Goal: Transaction & Acquisition: Purchase product/service

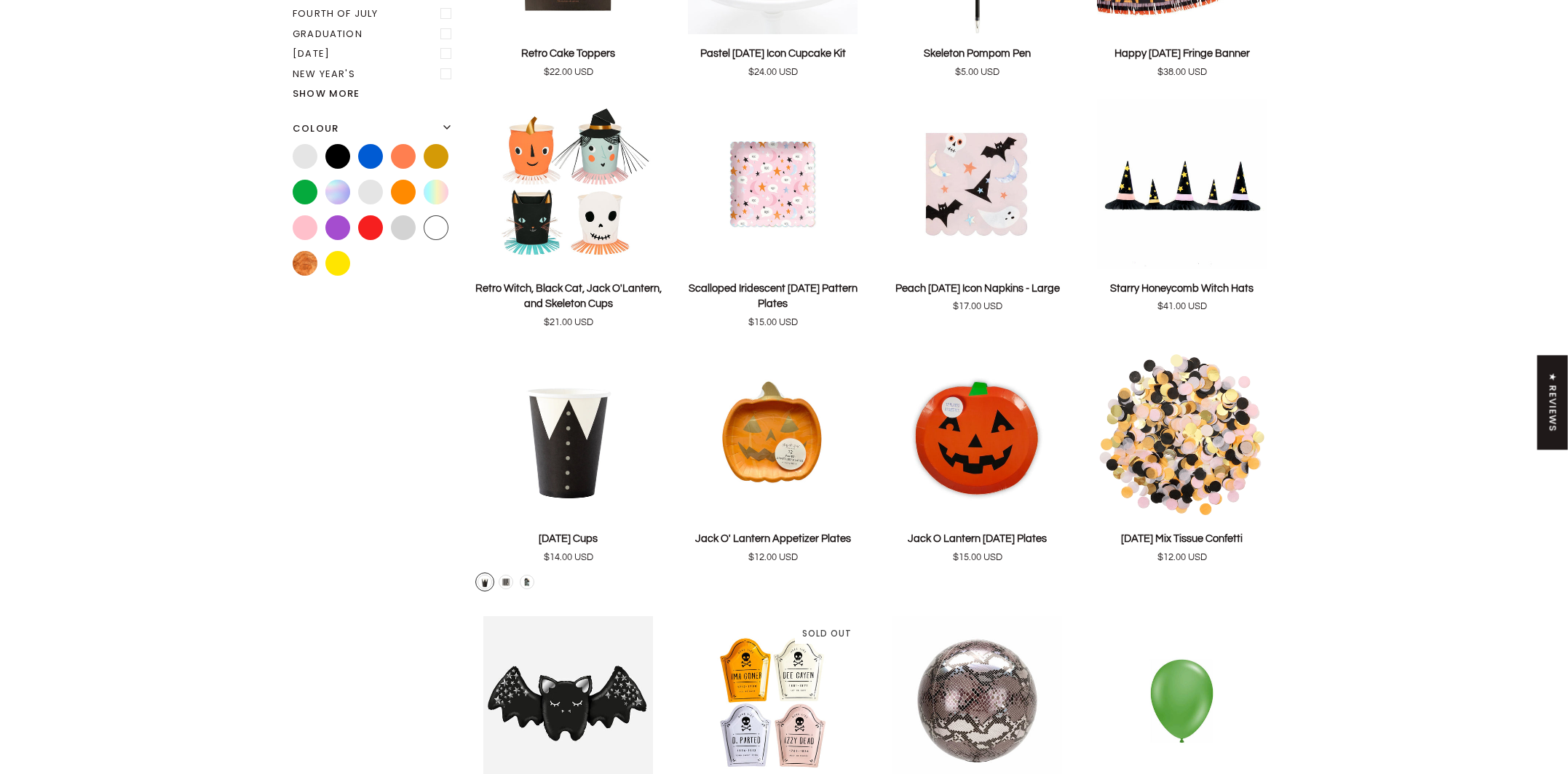
scroll to position [670, 0]
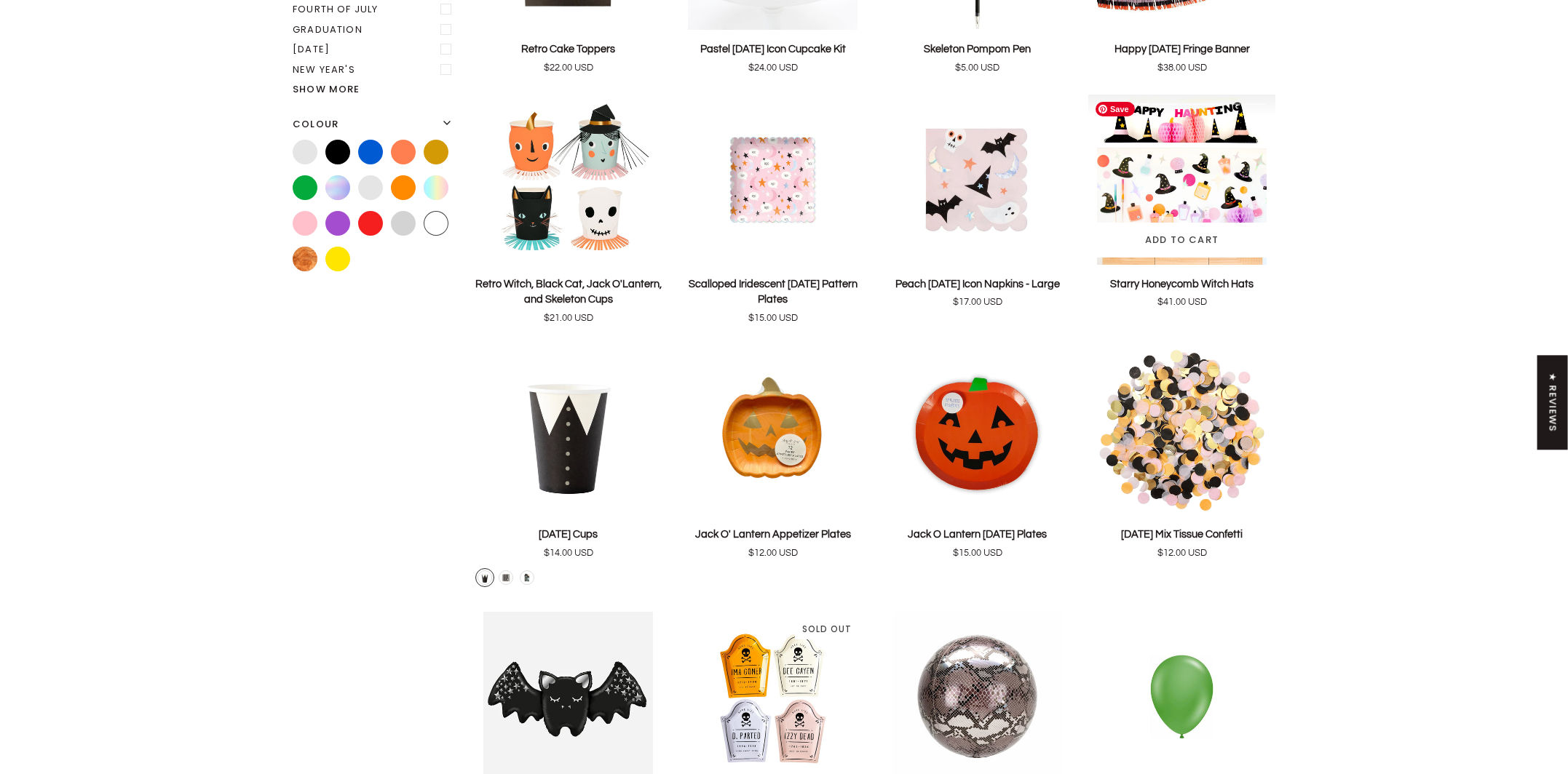
click at [1200, 198] on img "Starry Honeycomb Witch Hats" at bounding box center [1182, 180] width 187 height 170
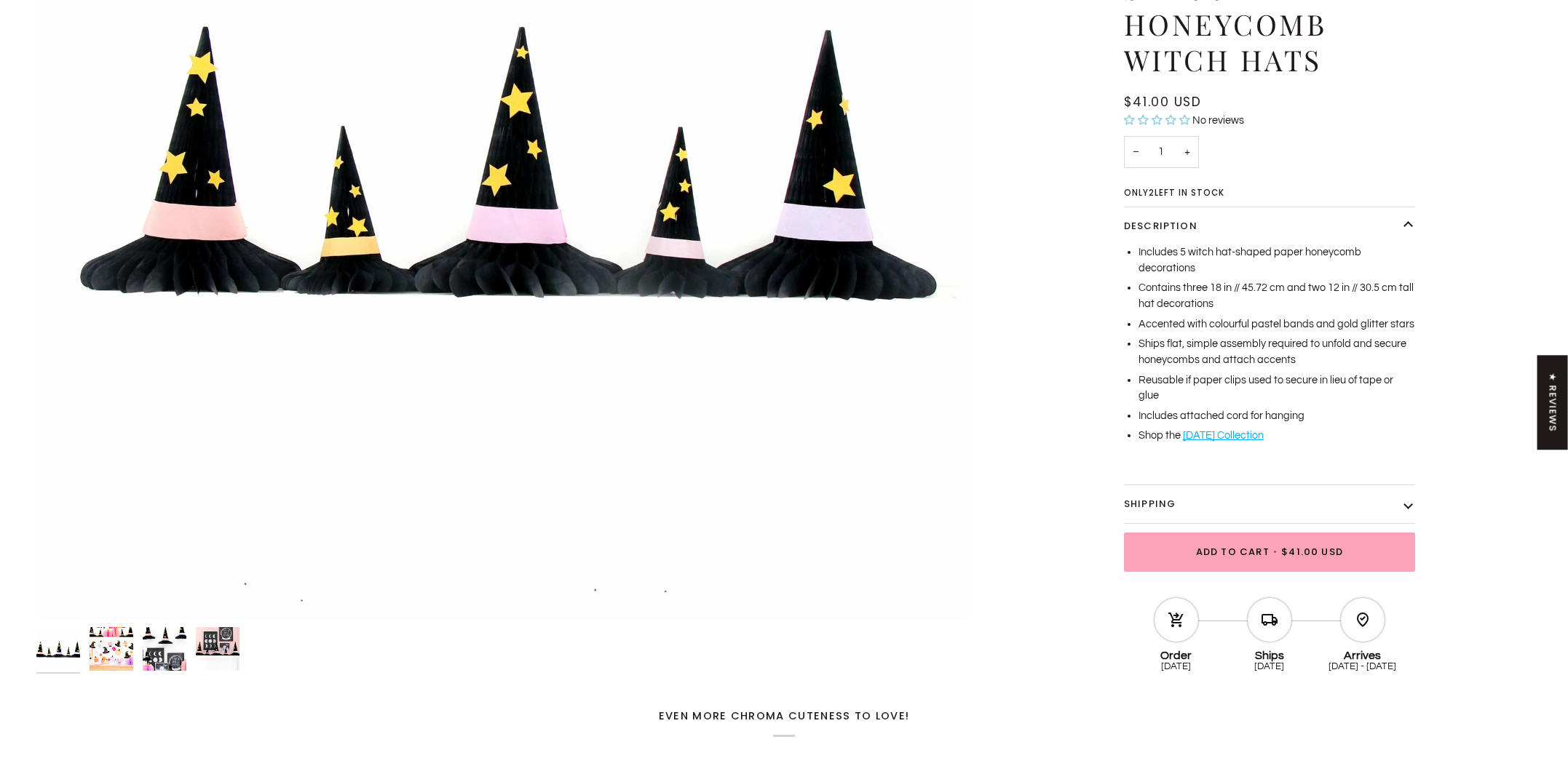
scroll to position [446, 0]
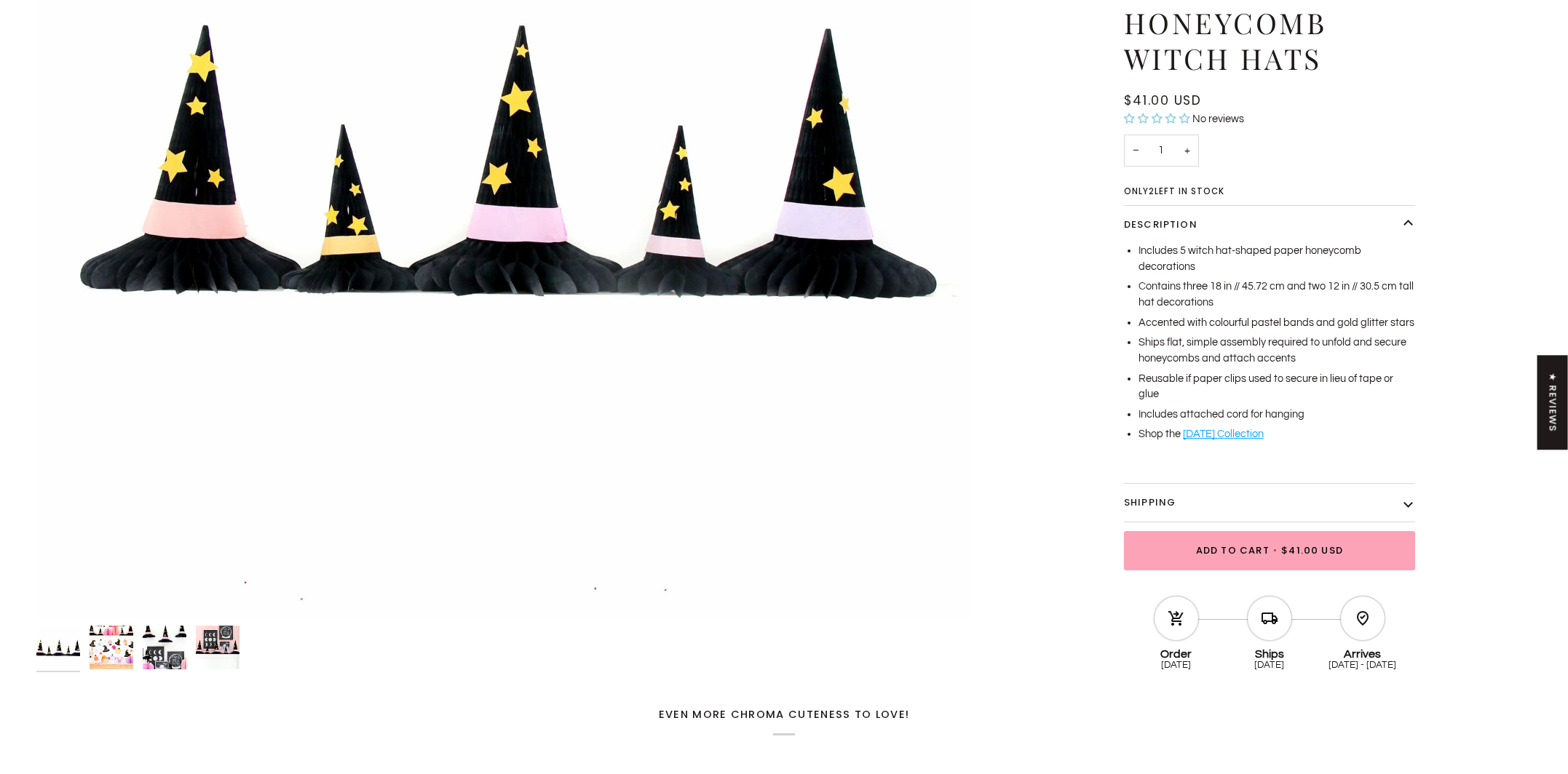
click at [230, 667] on div at bounding box center [504, 653] width 935 height 56
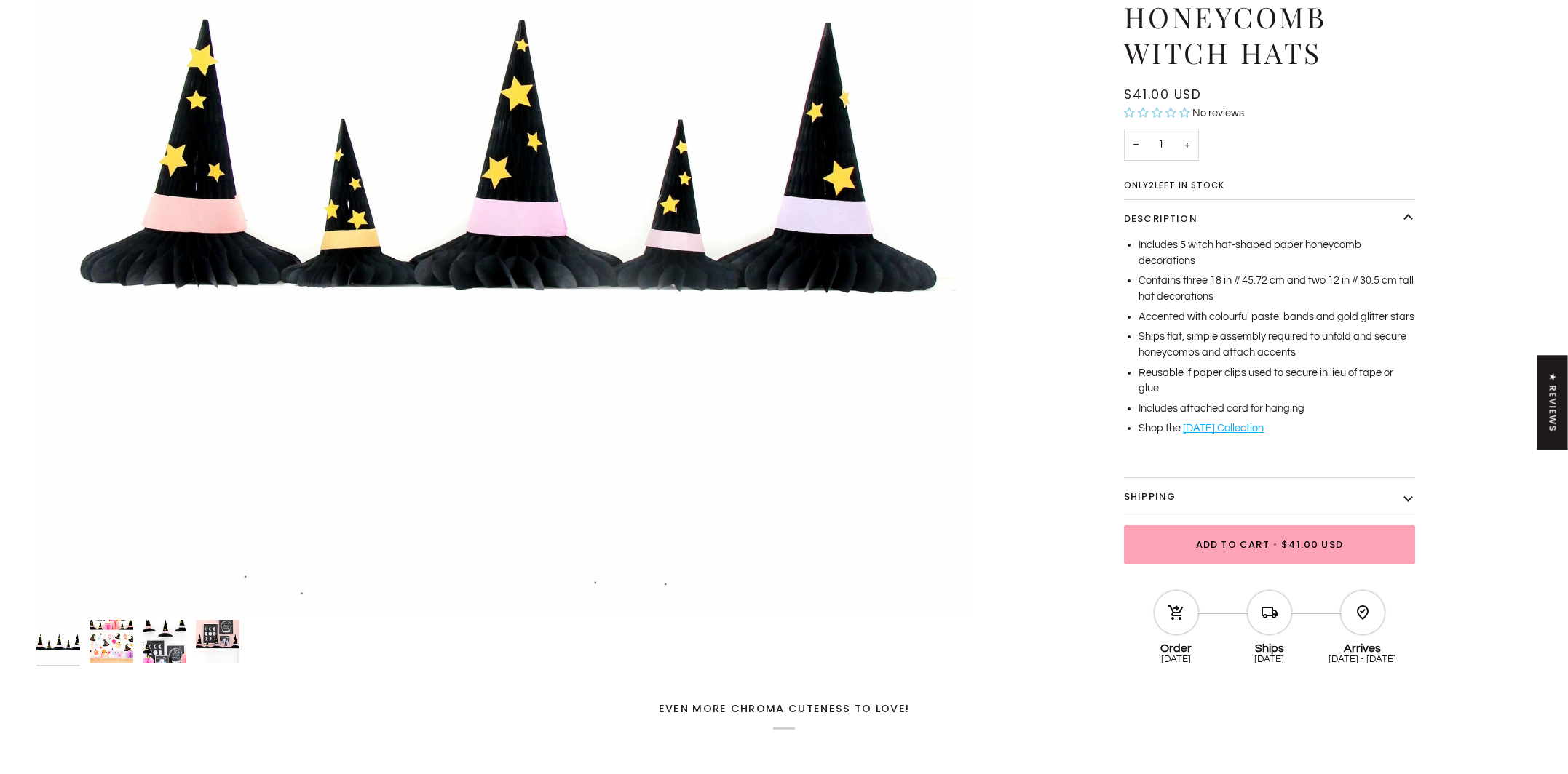
scroll to position [449, 0]
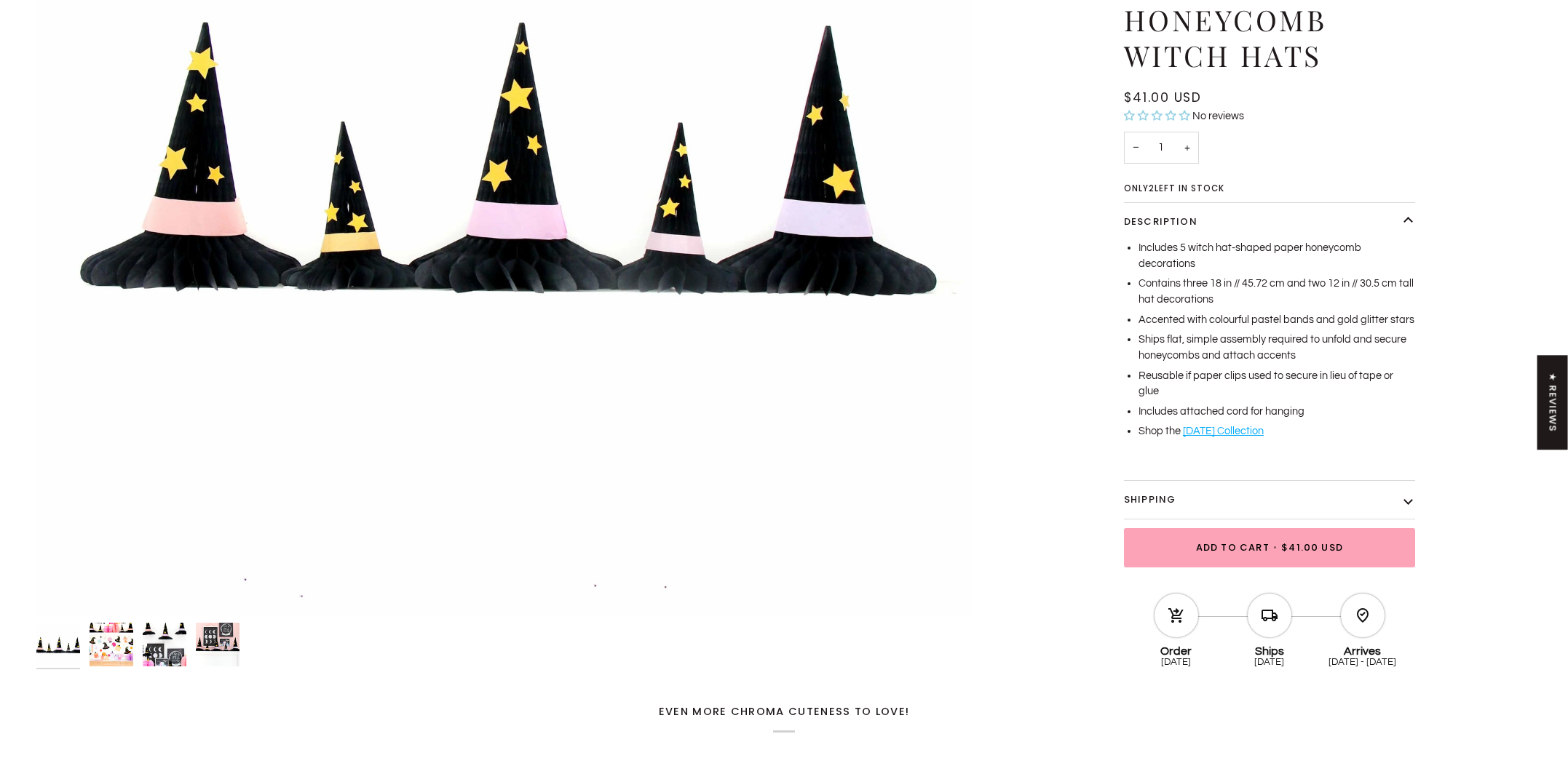
click at [221, 634] on img "Starry Honeycomb Witch Hats" at bounding box center [217, 645] width 43 height 43
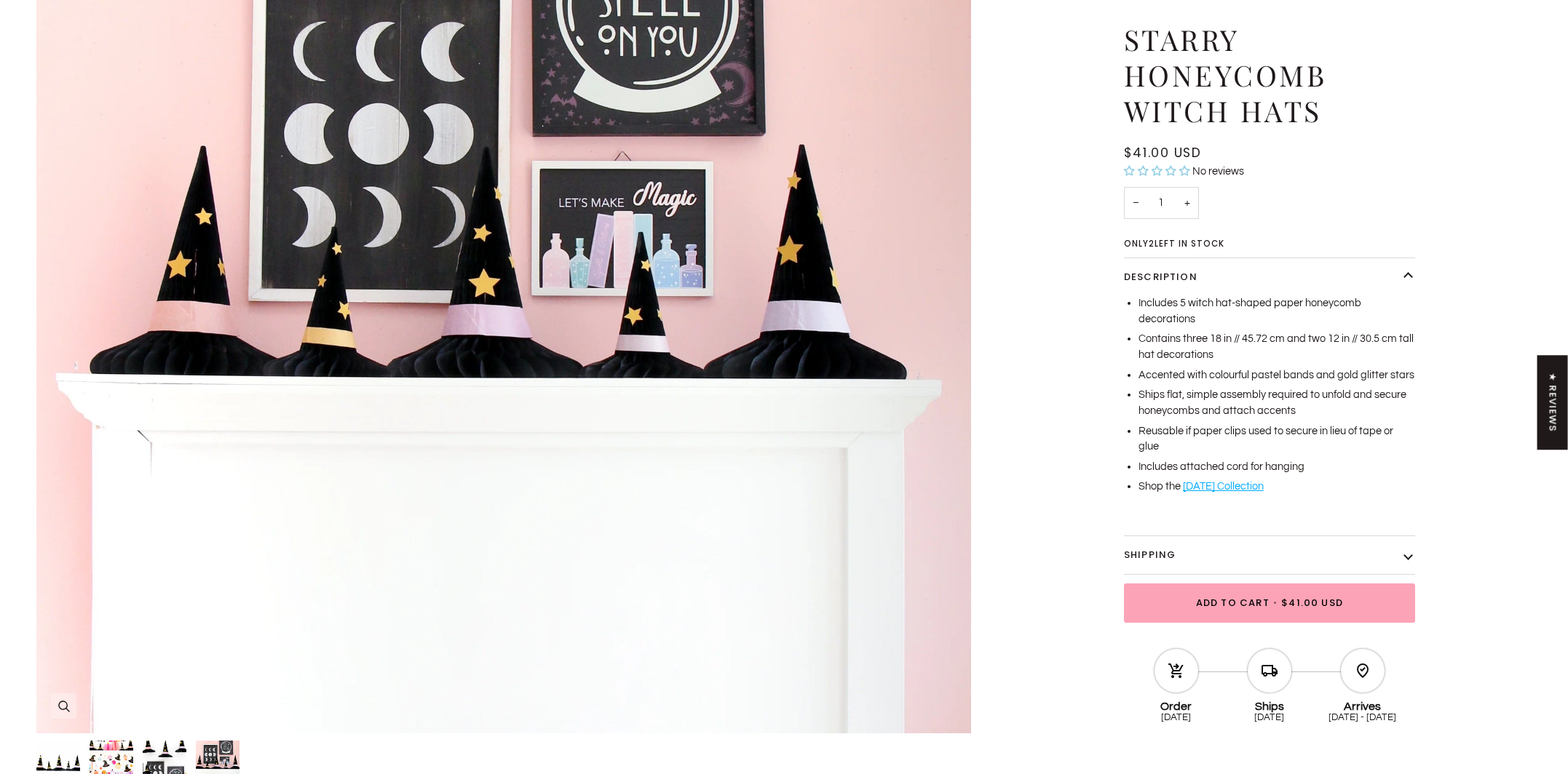
scroll to position [448, 0]
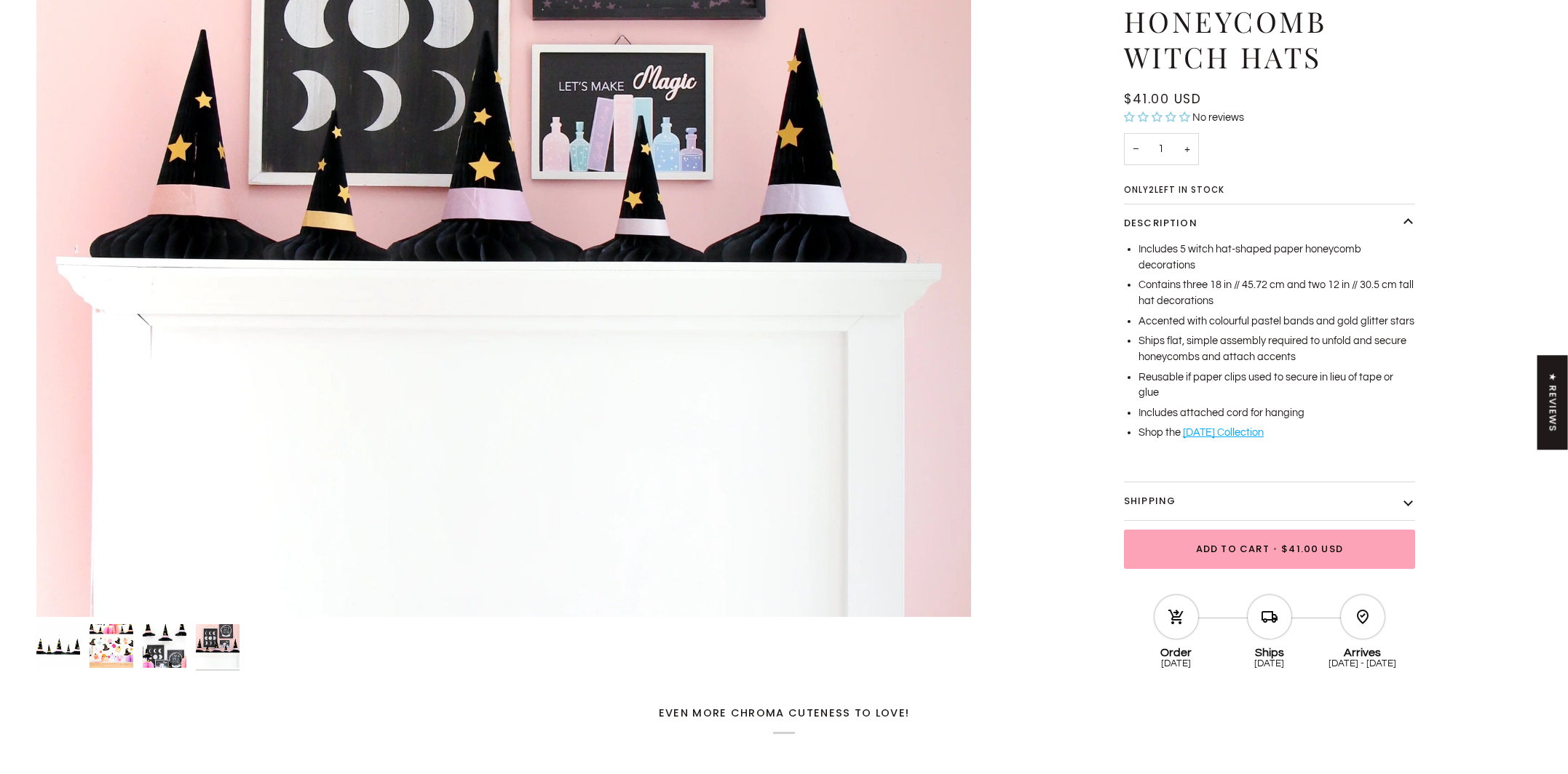
click at [150, 651] on img "Starry Honeycomb Witch Hats" at bounding box center [165, 646] width 43 height 43
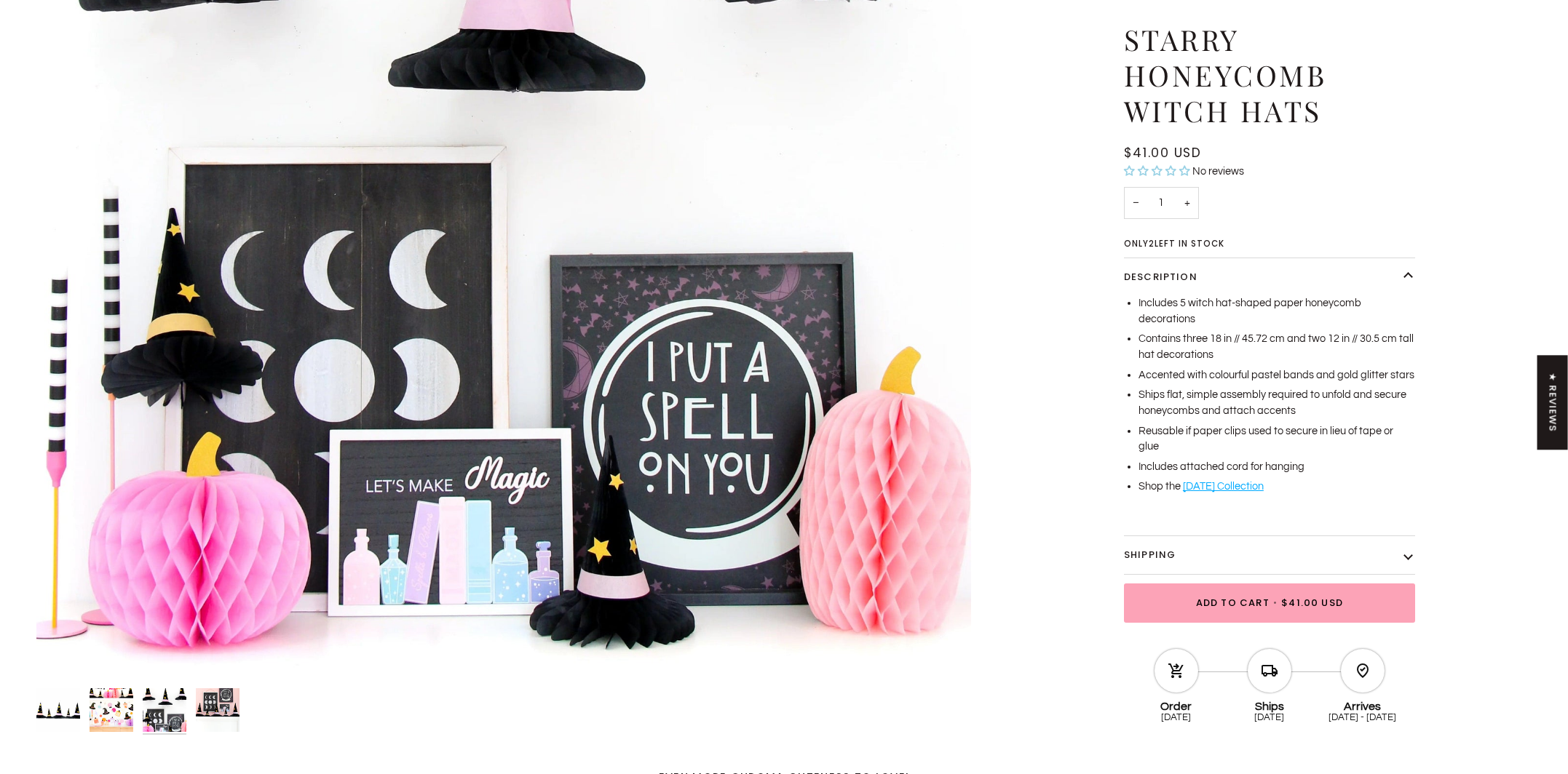
click at [114, 721] on img "Starry Honeycomb Witch Hats" at bounding box center [111, 710] width 43 height 43
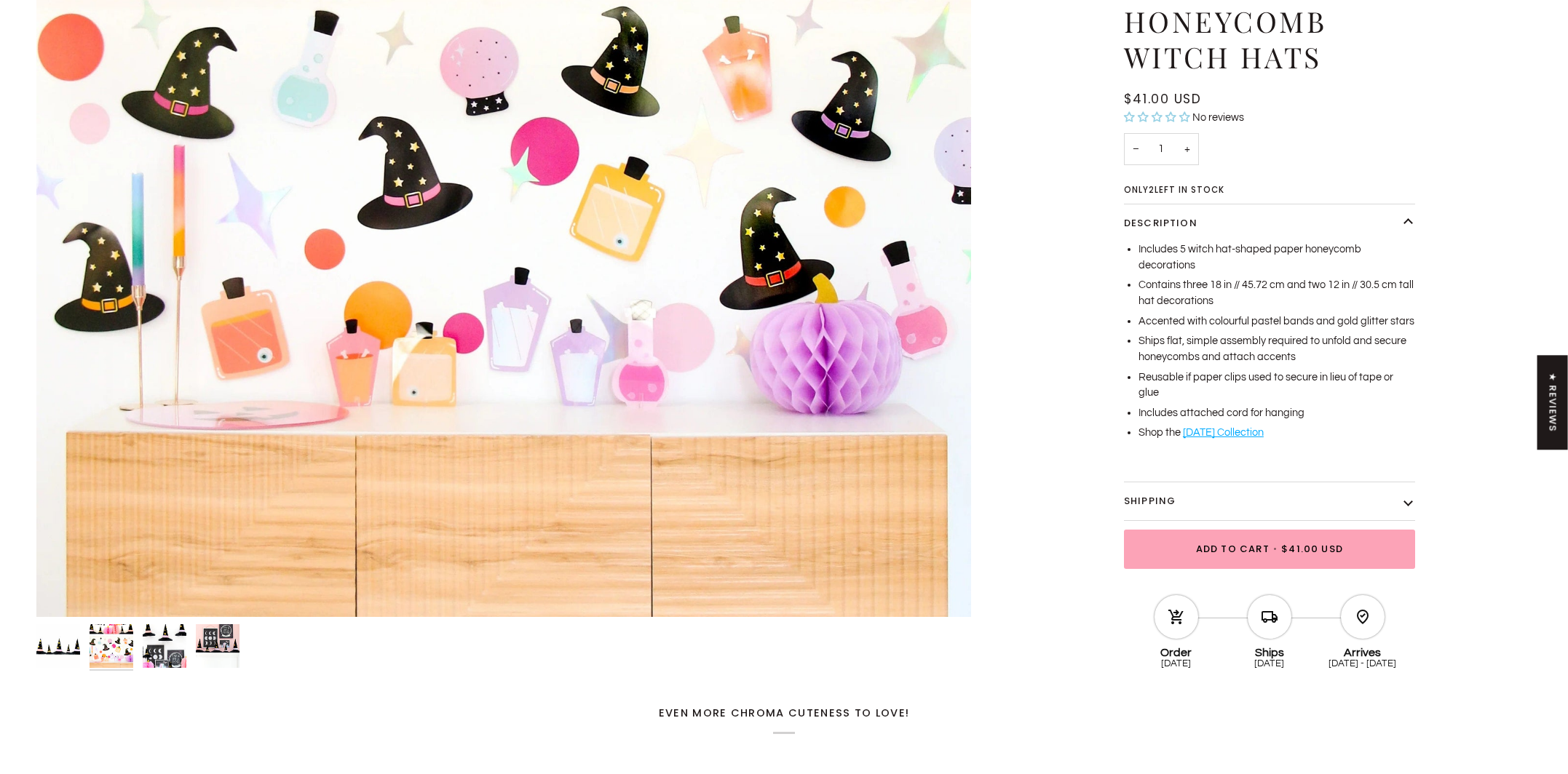
click at [64, 640] on img "Starry Honeycomb Witch Hats" at bounding box center [58, 646] width 43 height 43
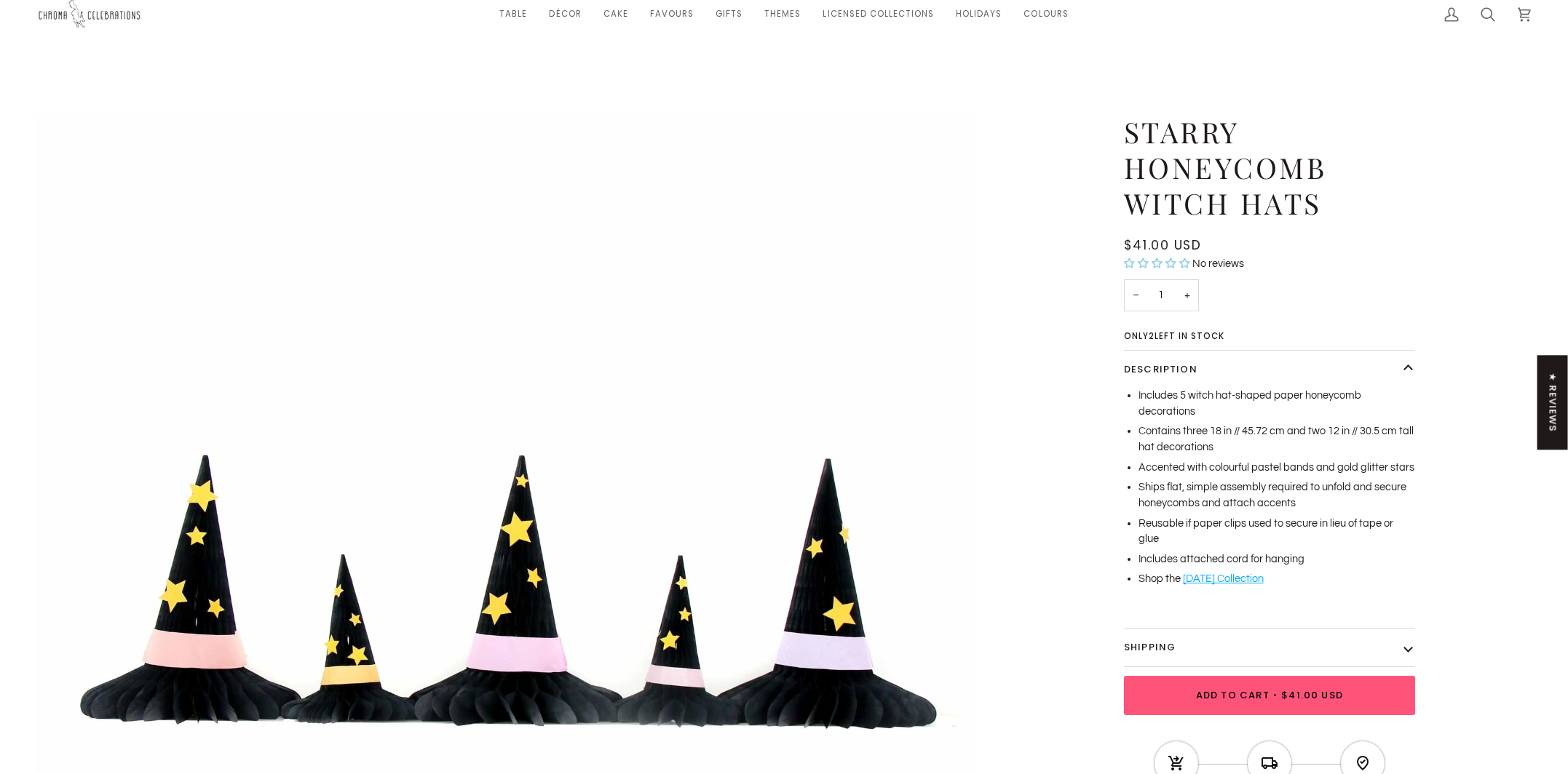
scroll to position [0, 0]
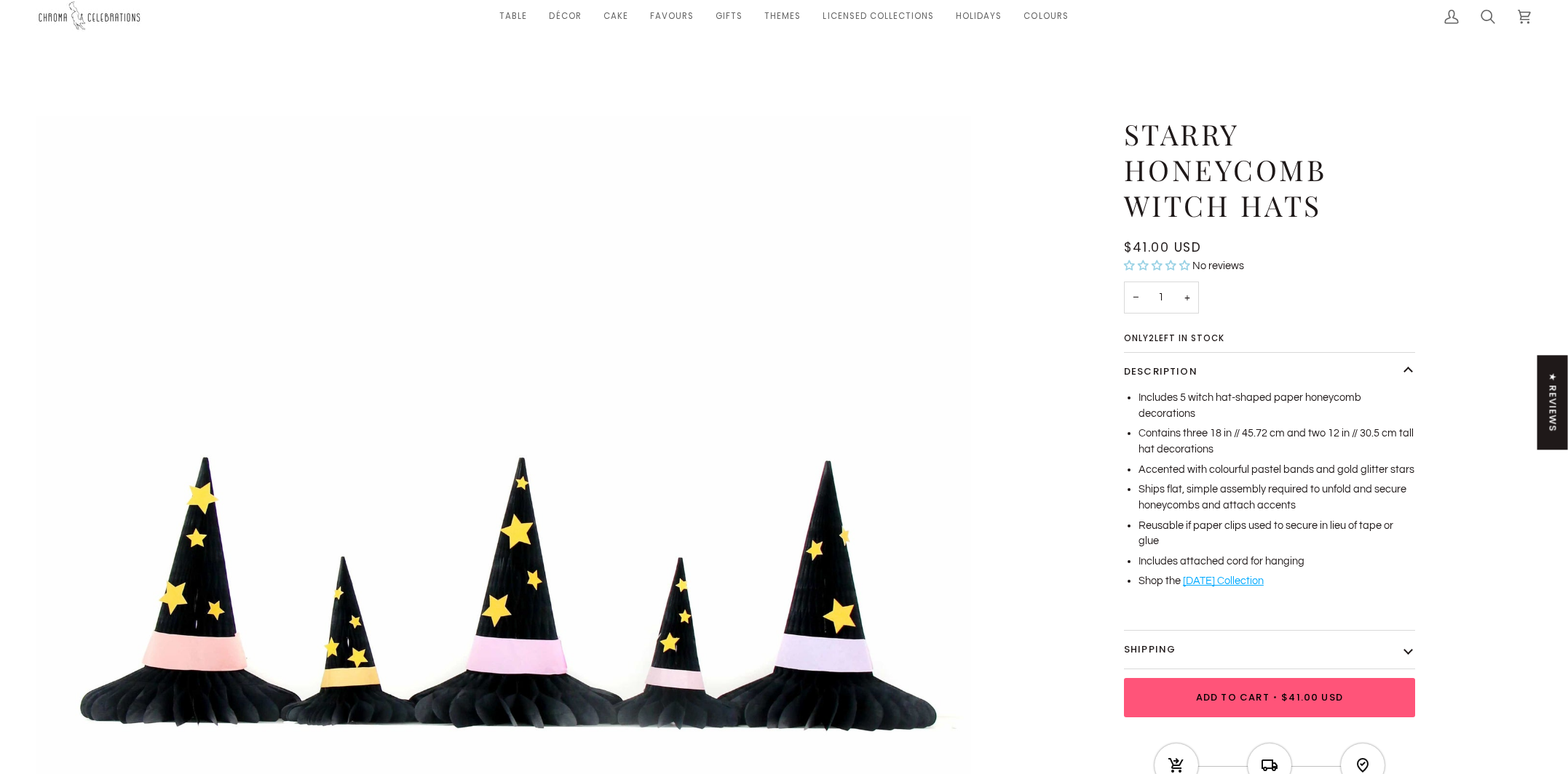
click at [1279, 718] on product-form "Adding to Cart Added to Cart Add to Cart • $41.00 USD" at bounding box center [1269, 705] width 292 height 53
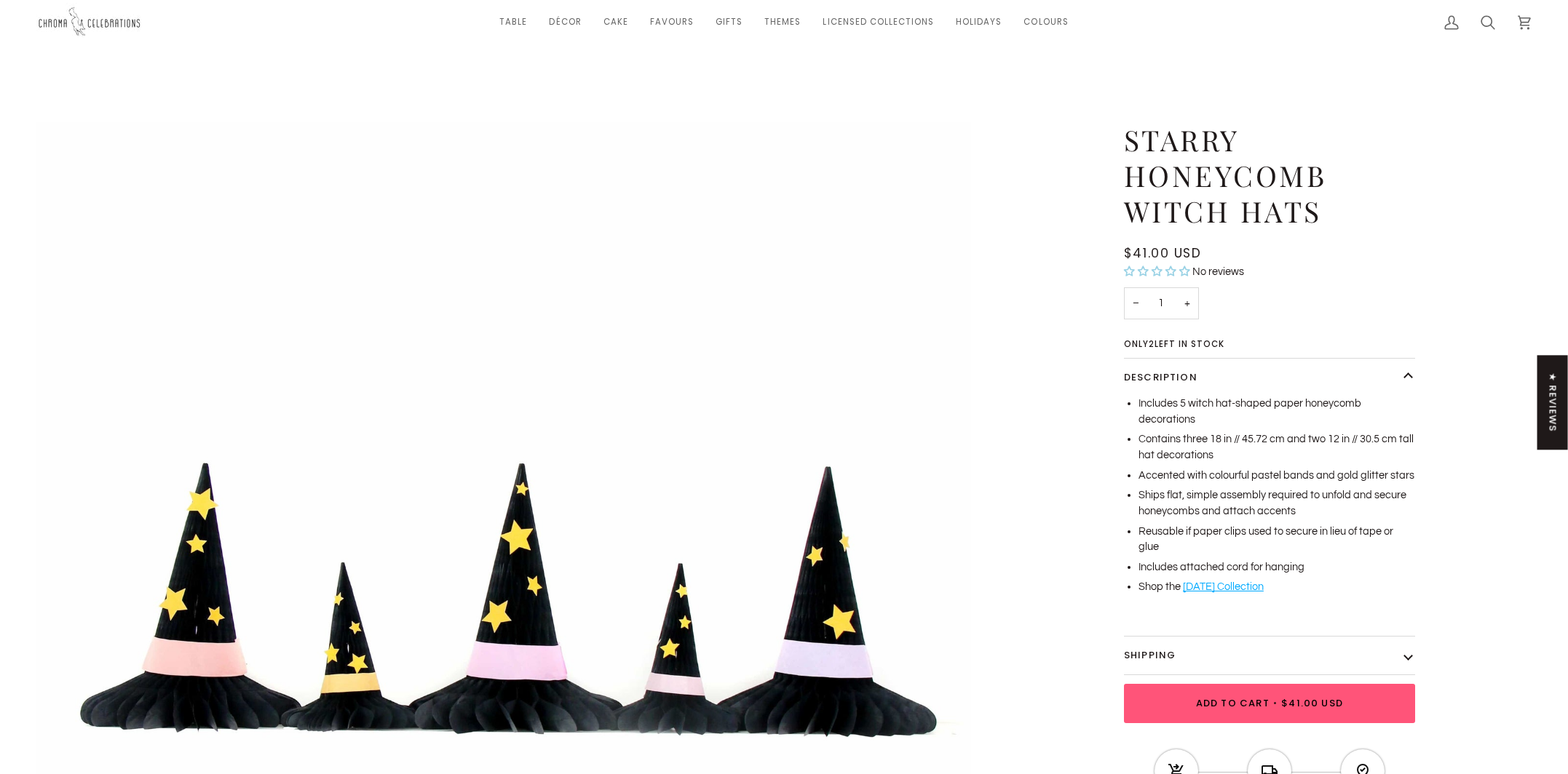
scroll to position [5, 0]
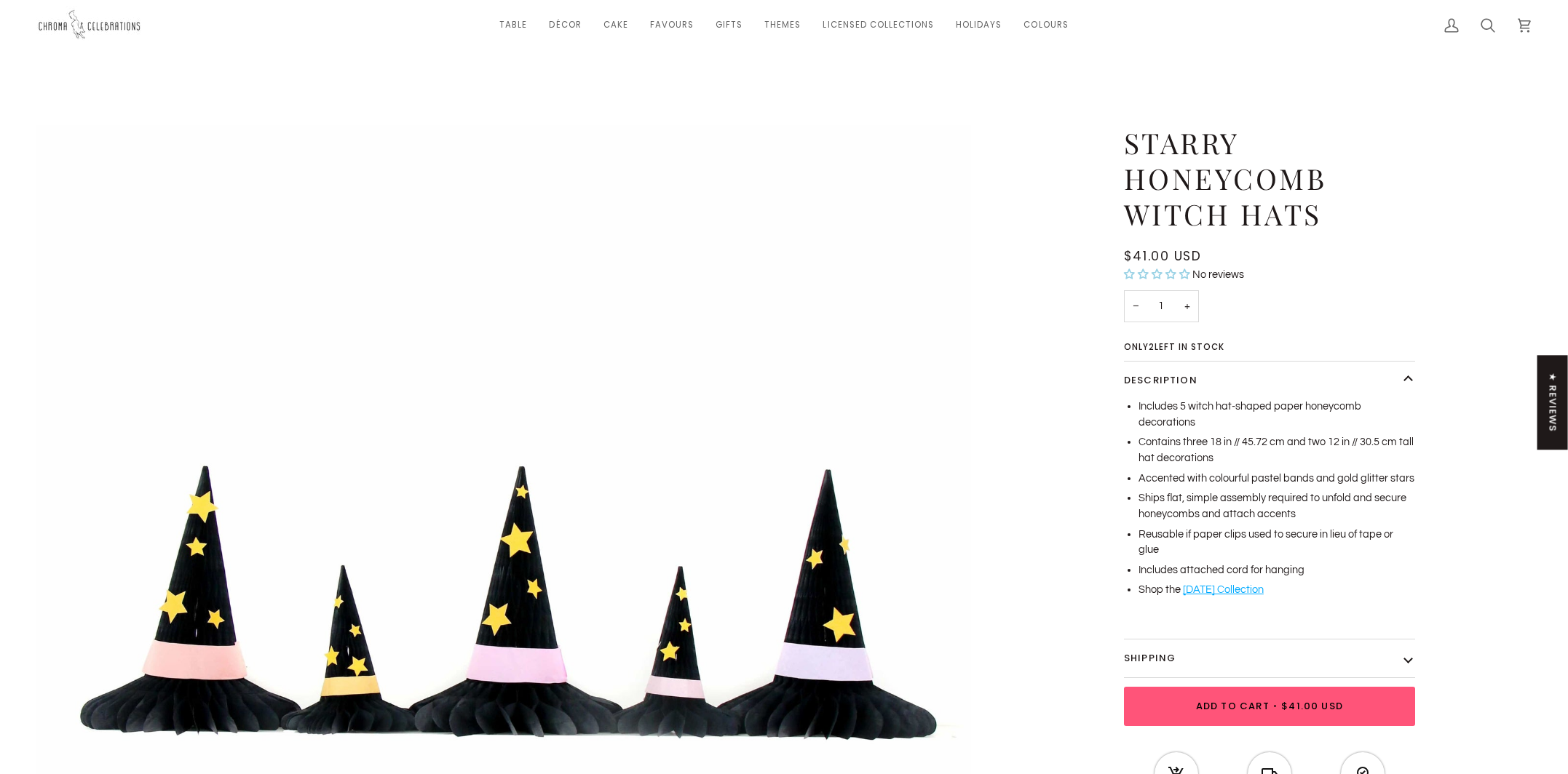
click at [1278, 705] on span "•" at bounding box center [1276, 706] width 13 height 14
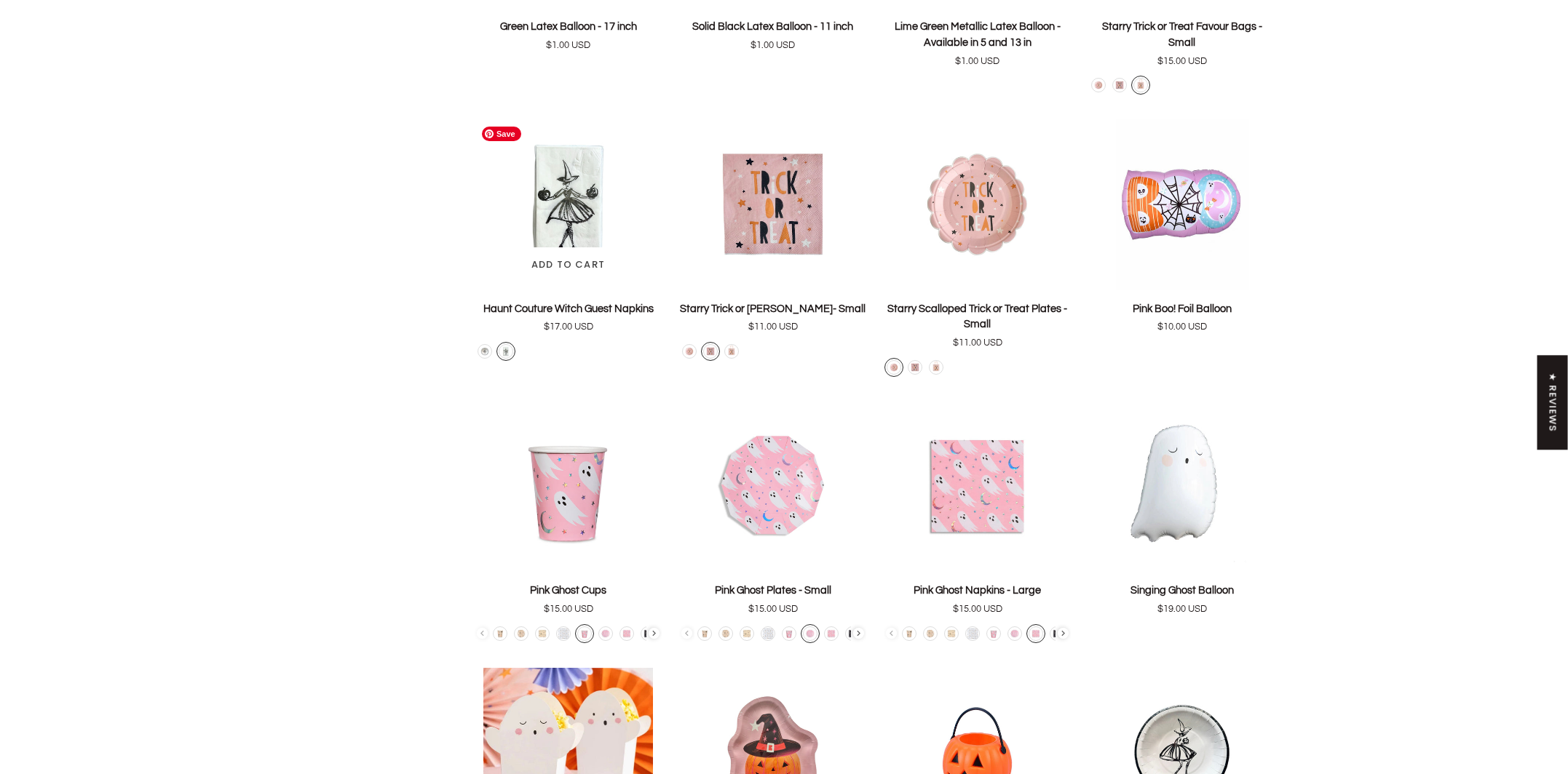
scroll to position [1713, 0]
click at [568, 202] on img "Haunt Couture Witch Guest Napkins" at bounding box center [568, 202] width 187 height 170
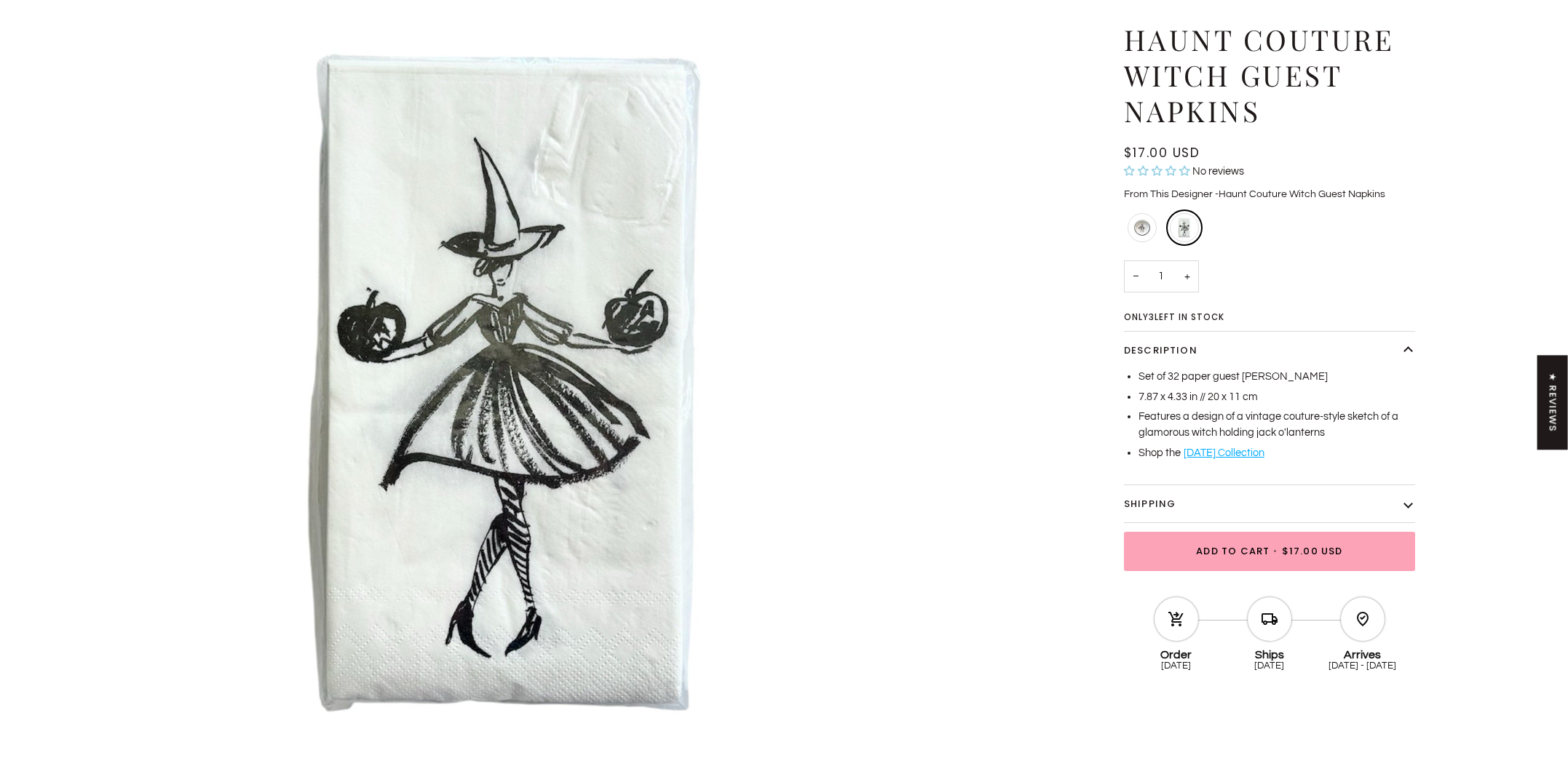
scroll to position [213, 0]
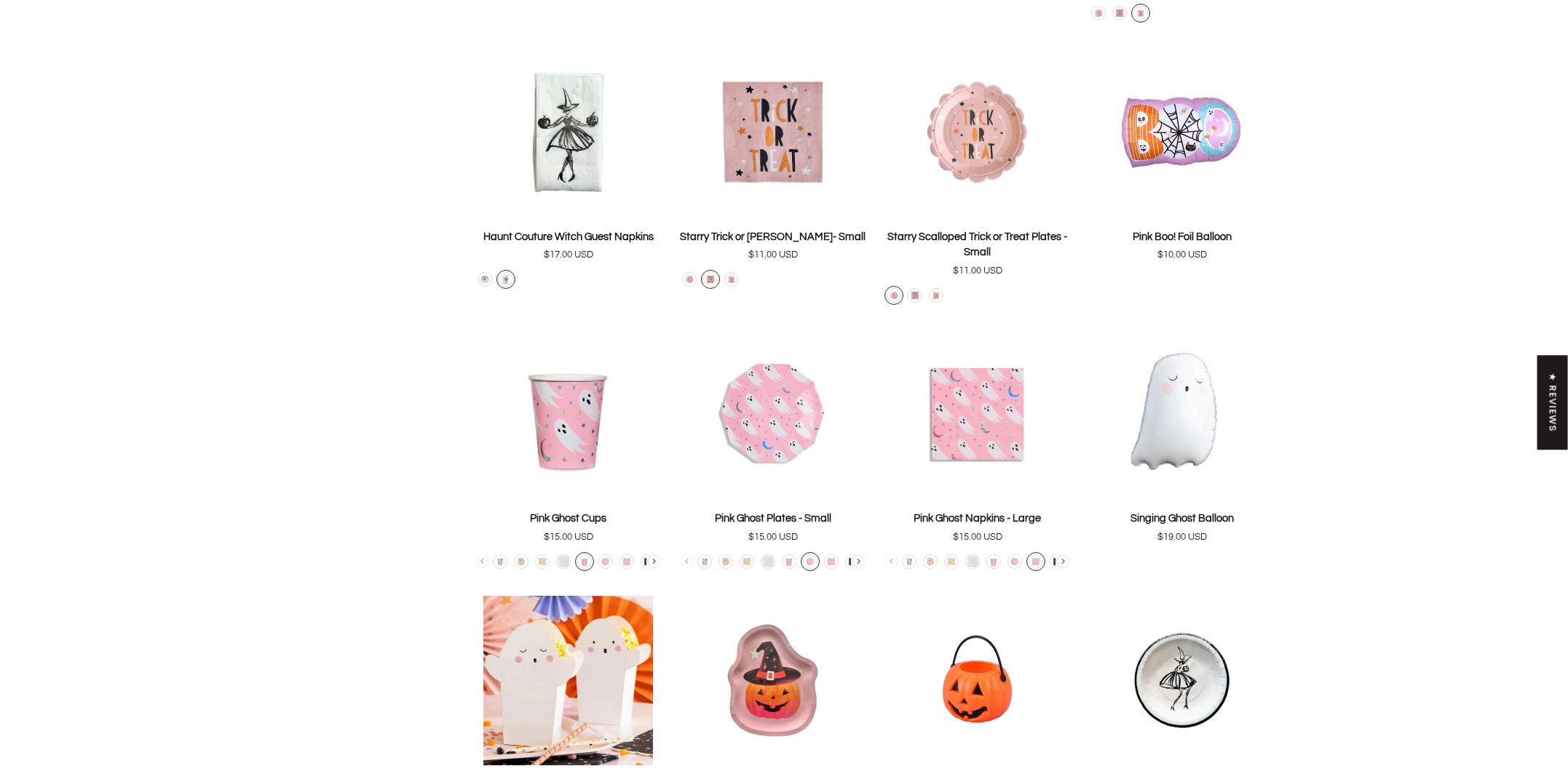
scroll to position [1794, 0]
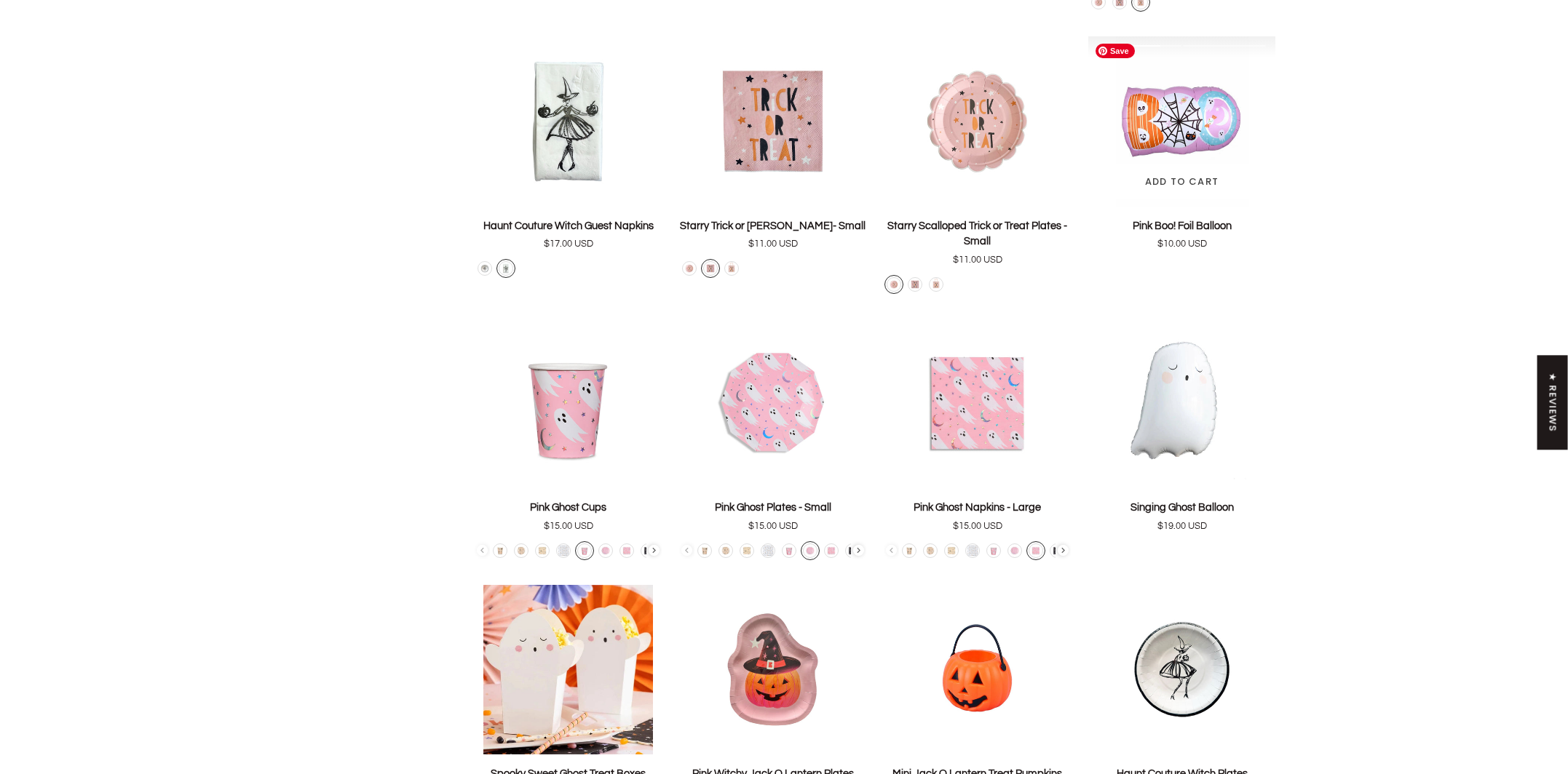
click at [1180, 119] on img "Pink Boo! Foil Balloon" at bounding box center [1182, 122] width 187 height 170
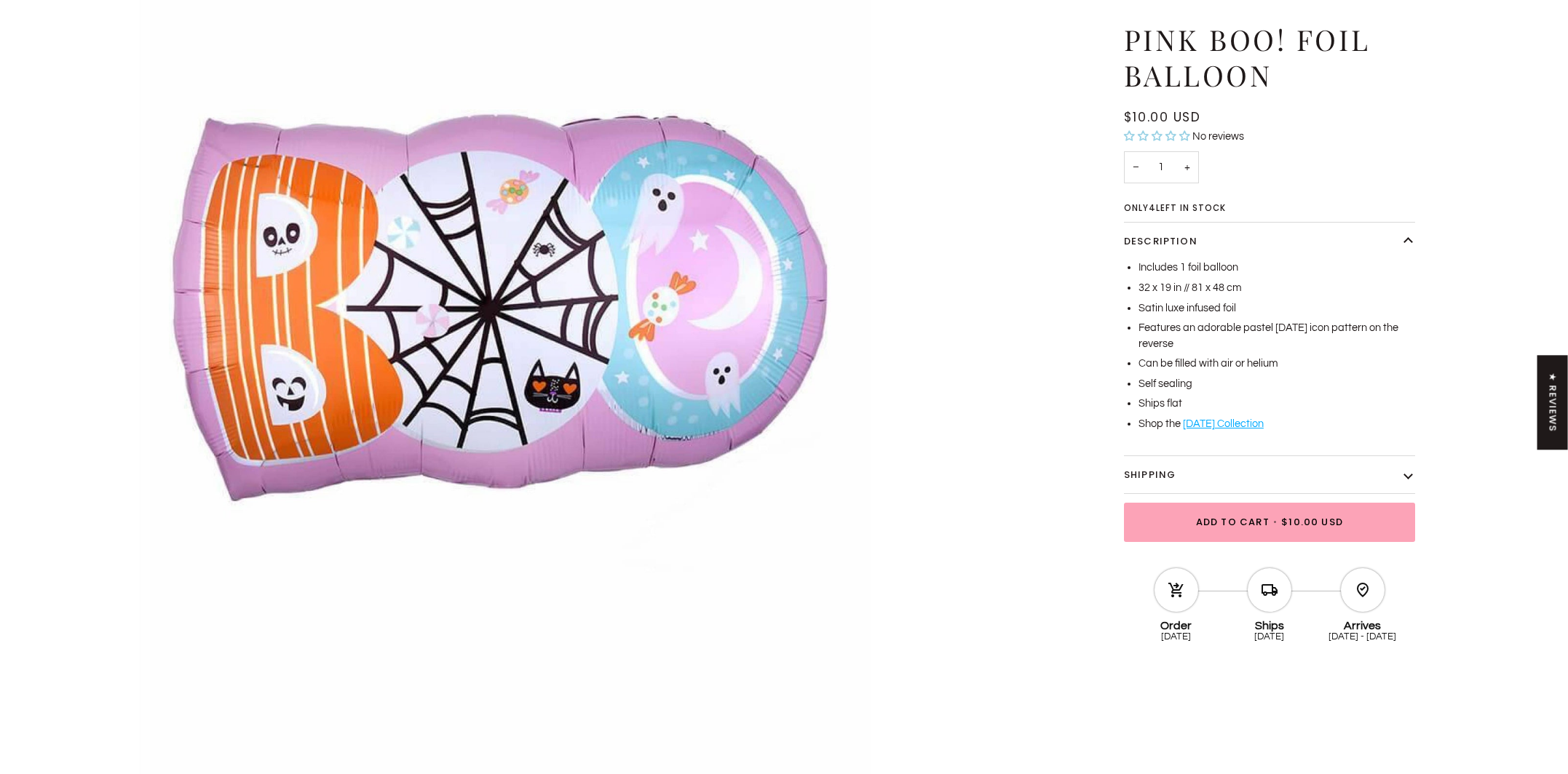
scroll to position [179, 0]
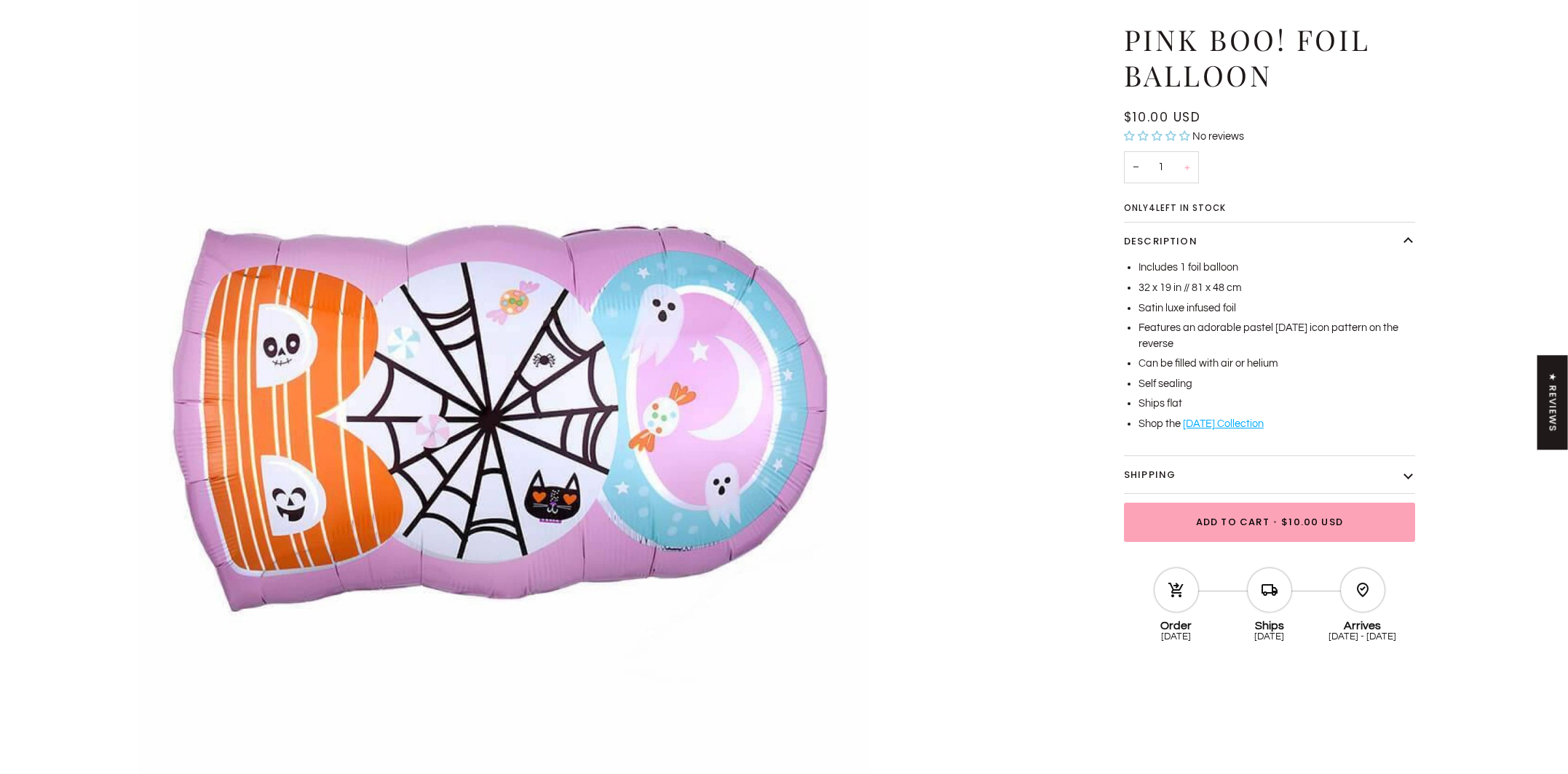
click at [1187, 160] on button "+" at bounding box center [1187, 166] width 23 height 33
type input "2"
click at [1314, 517] on span "$20.00 USD" at bounding box center [1312, 522] width 64 height 14
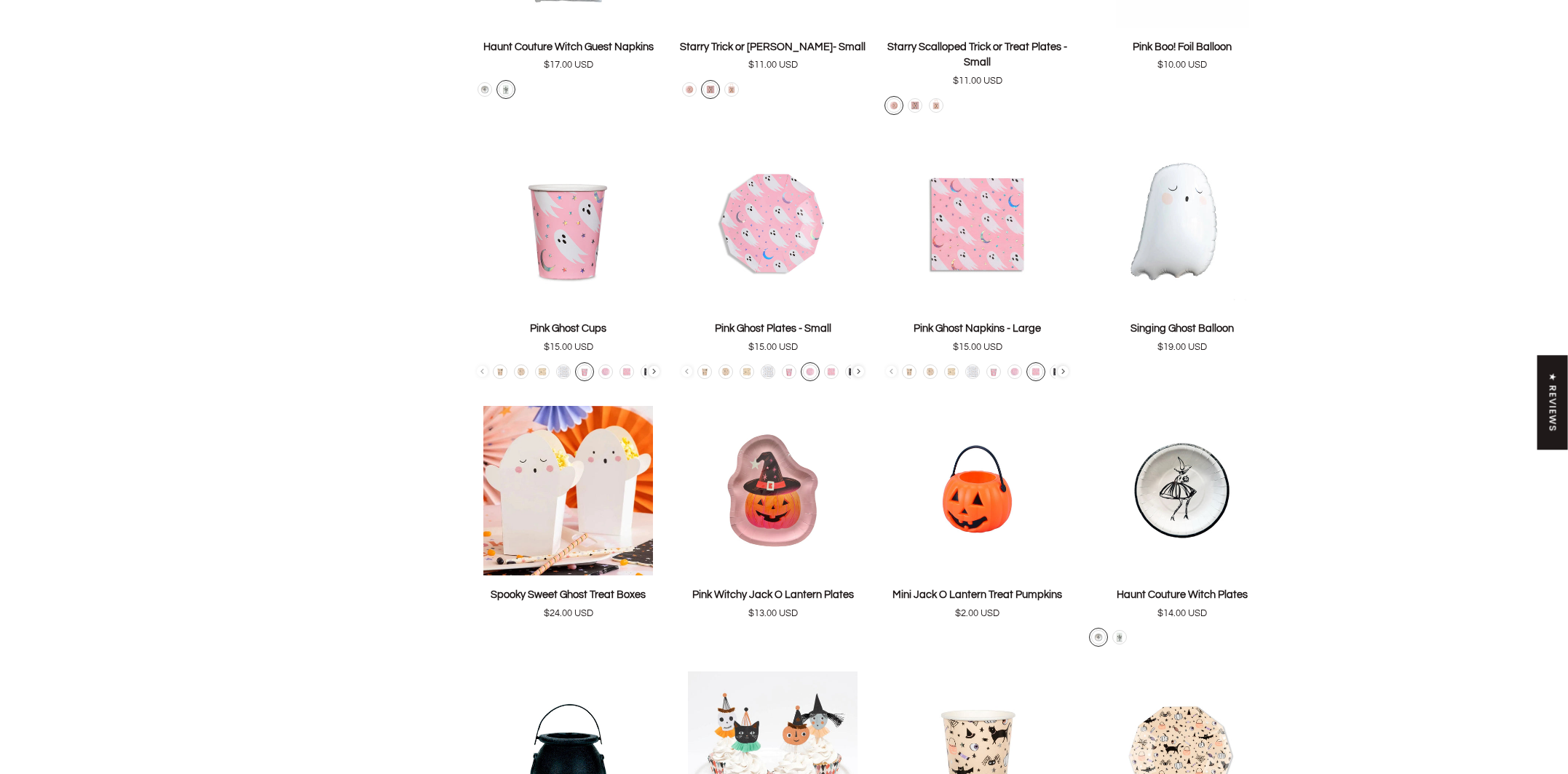
scroll to position [1975, 0]
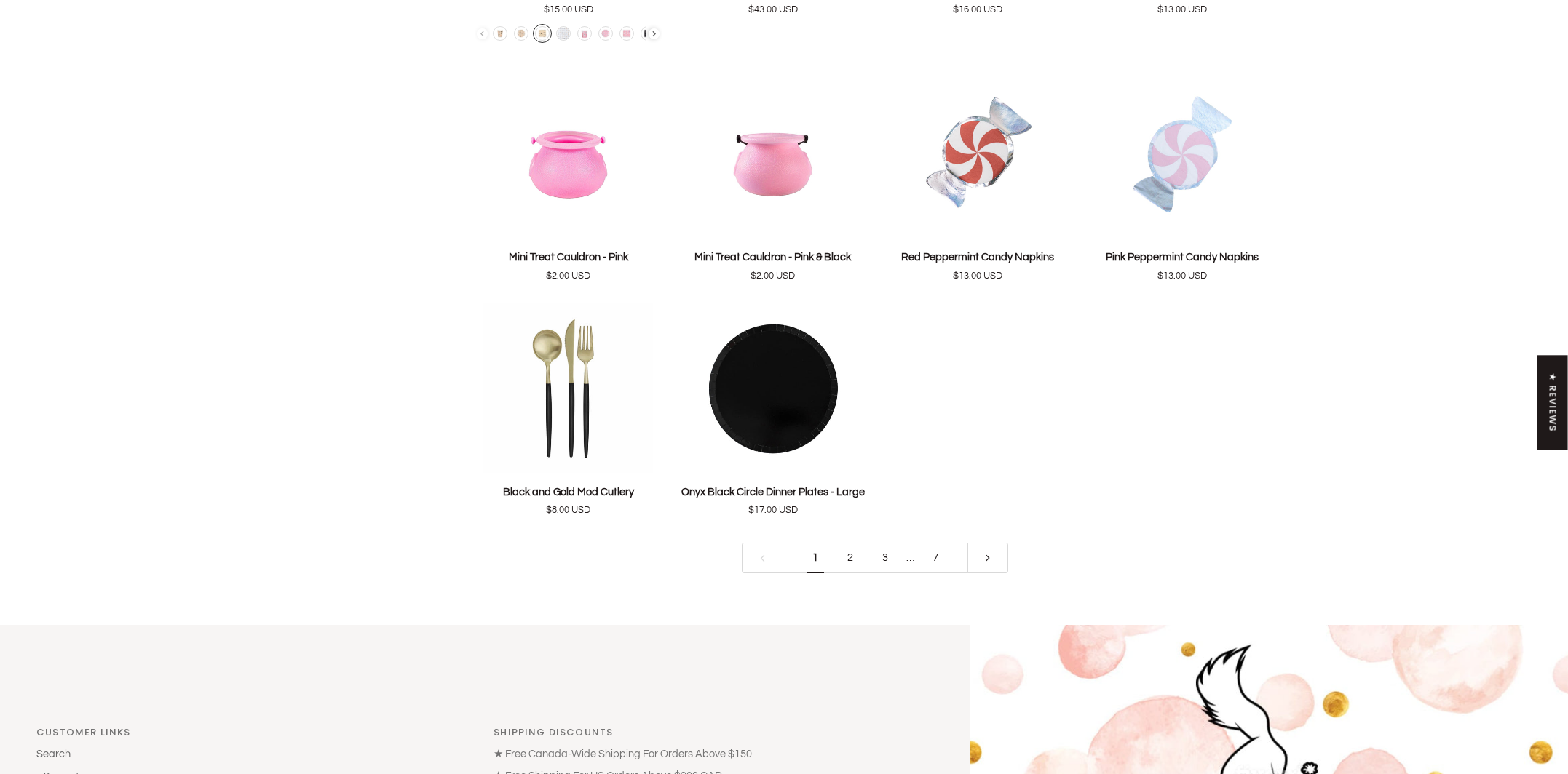
click at [848, 565] on link "2" at bounding box center [850, 558] width 35 height 31
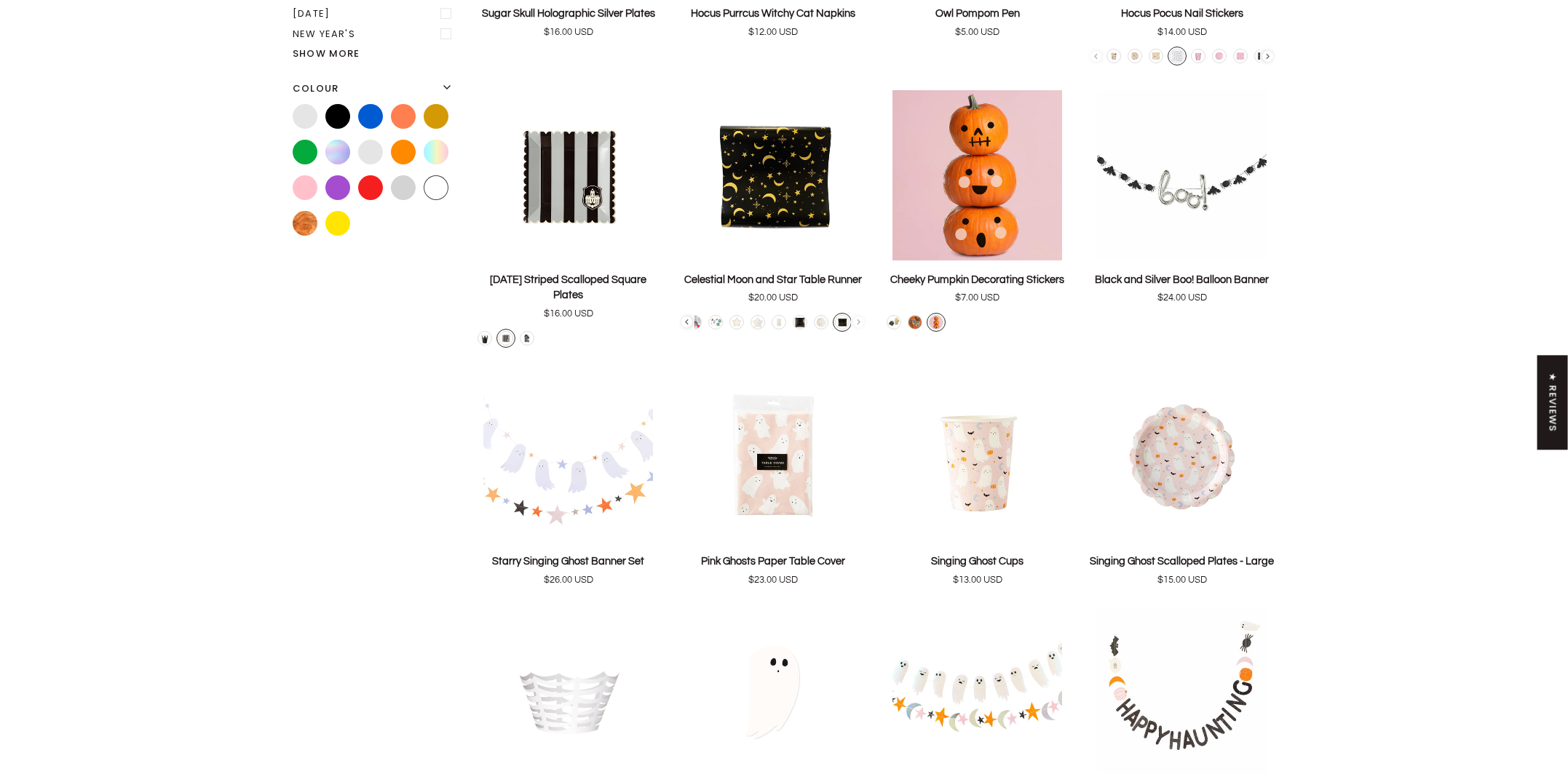
scroll to position [710, 0]
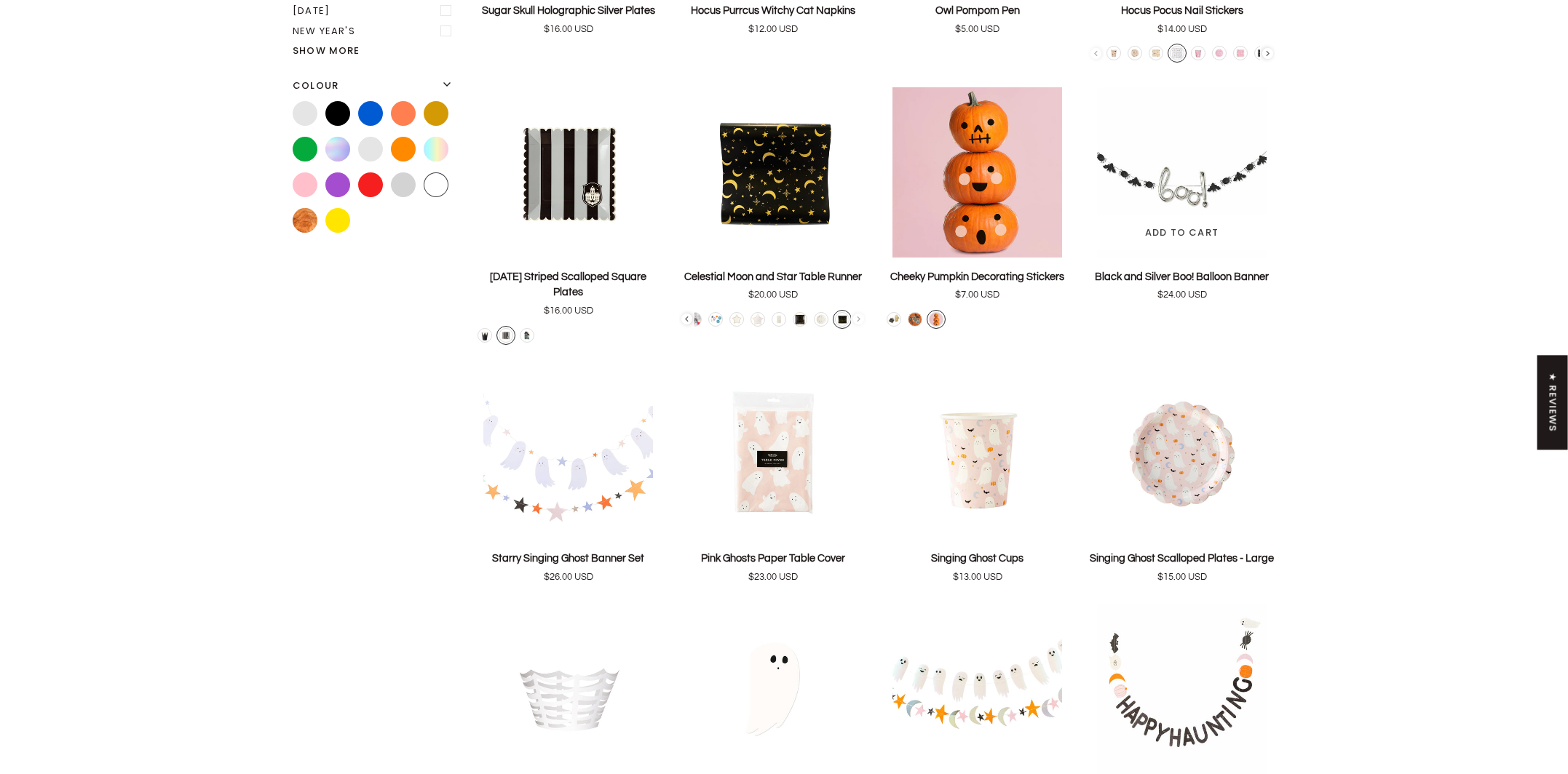
click at [1170, 276] on p "Black and Silver Boo! Balloon Banner" at bounding box center [1182, 276] width 174 height 16
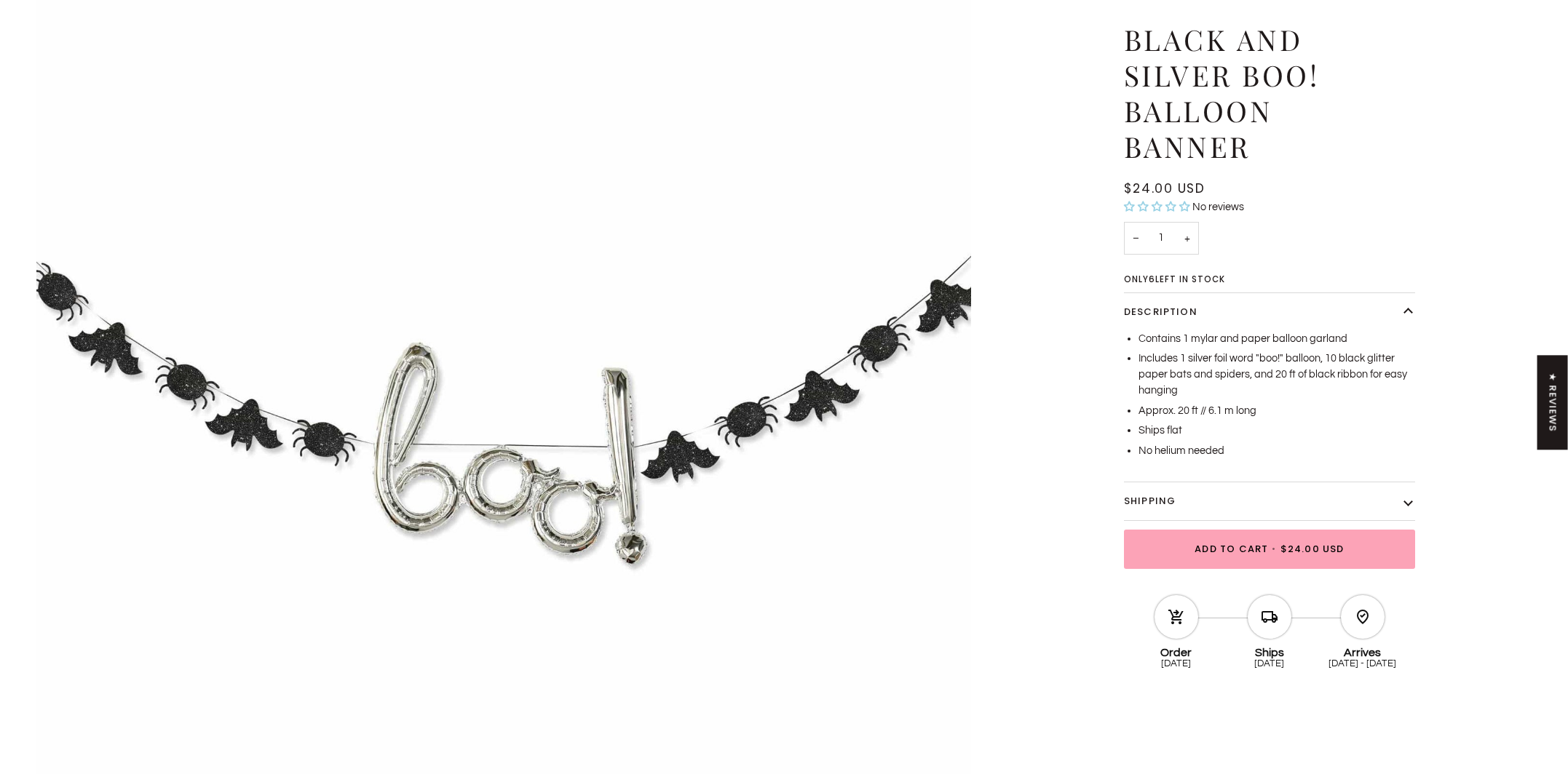
scroll to position [224, 0]
click at [1286, 549] on span "$24.00 USD" at bounding box center [1312, 549] width 64 height 14
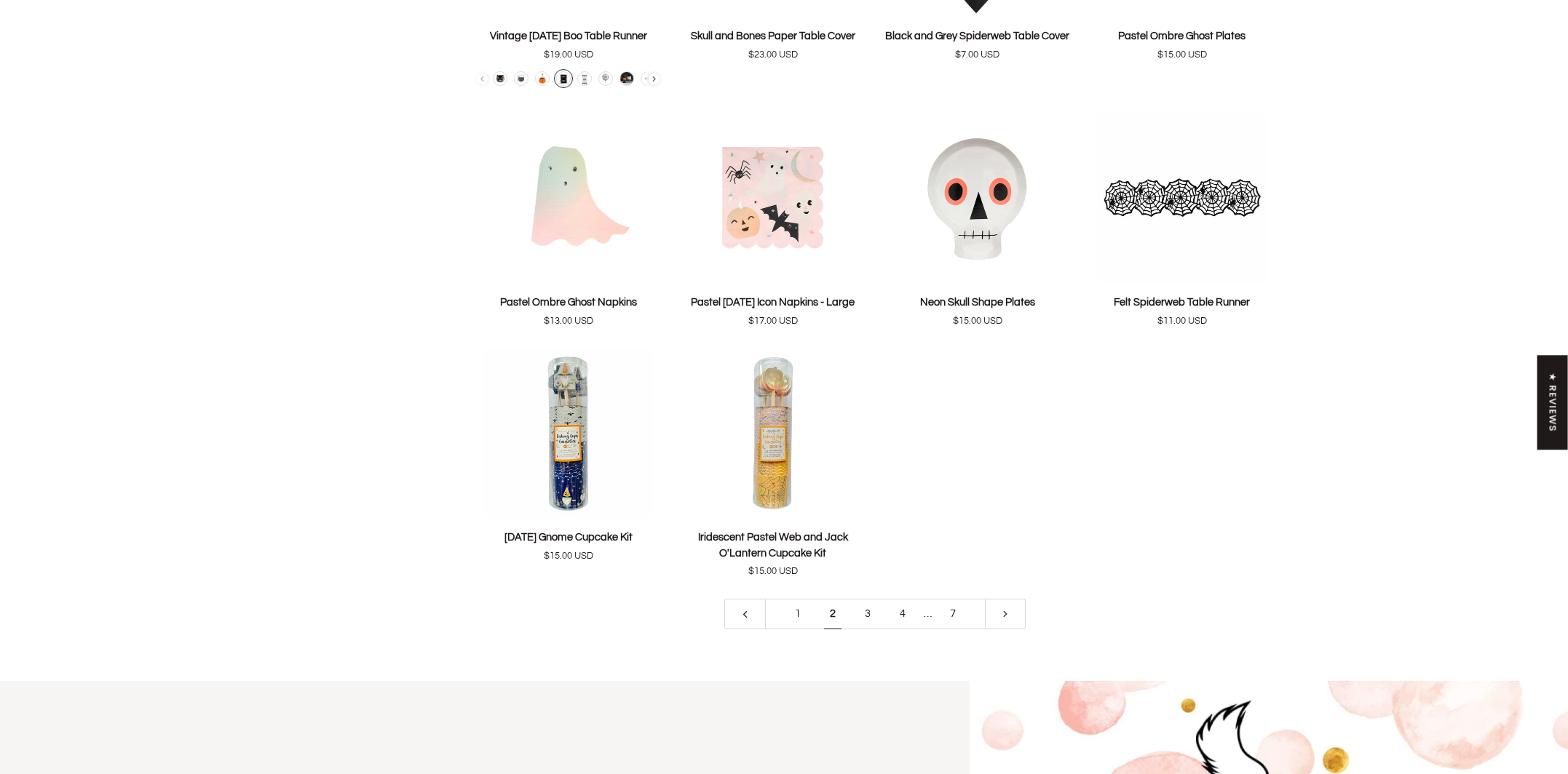
scroll to position [3048, 0]
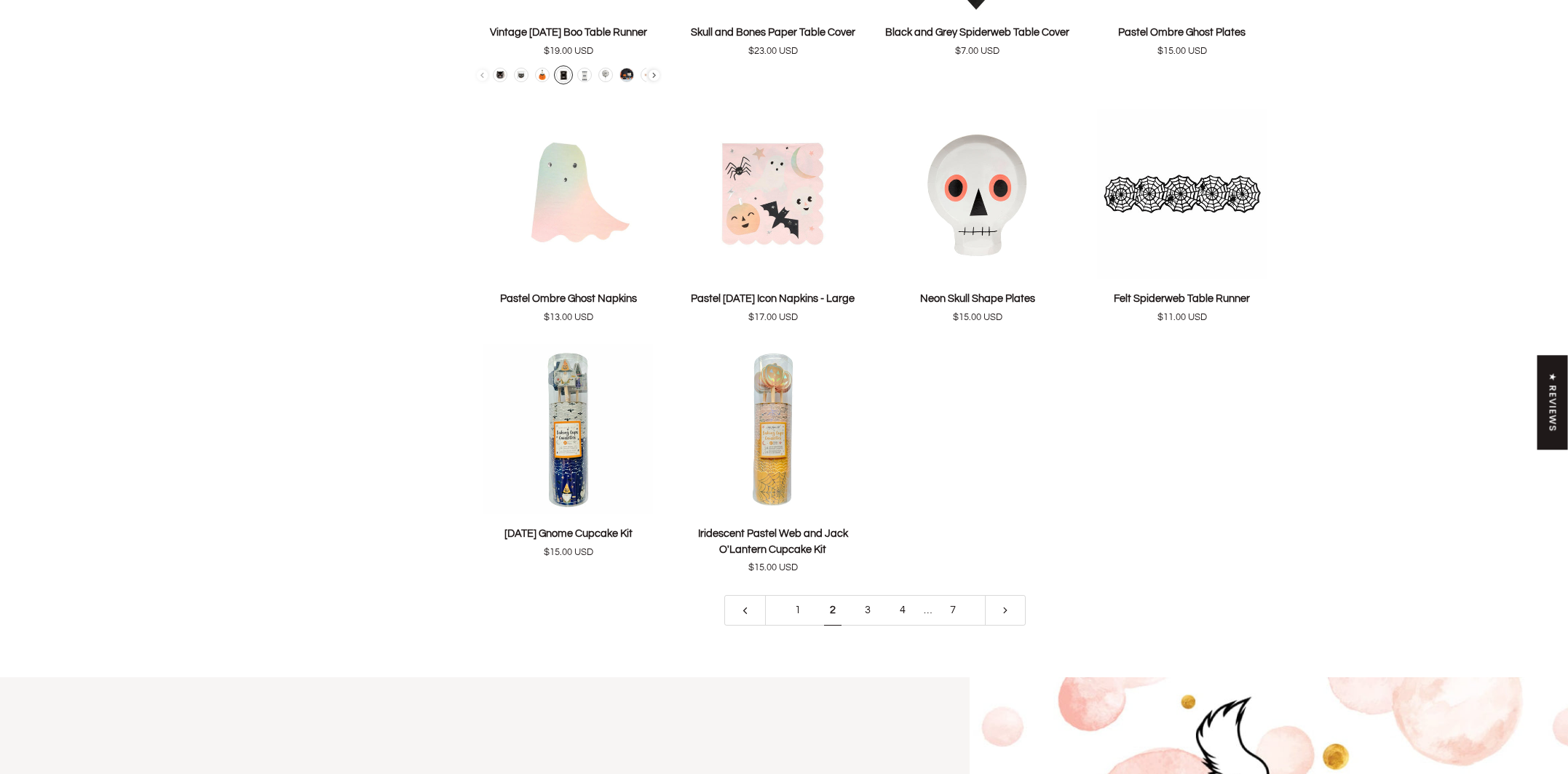
click at [865, 612] on link "3" at bounding box center [868, 610] width 35 height 31
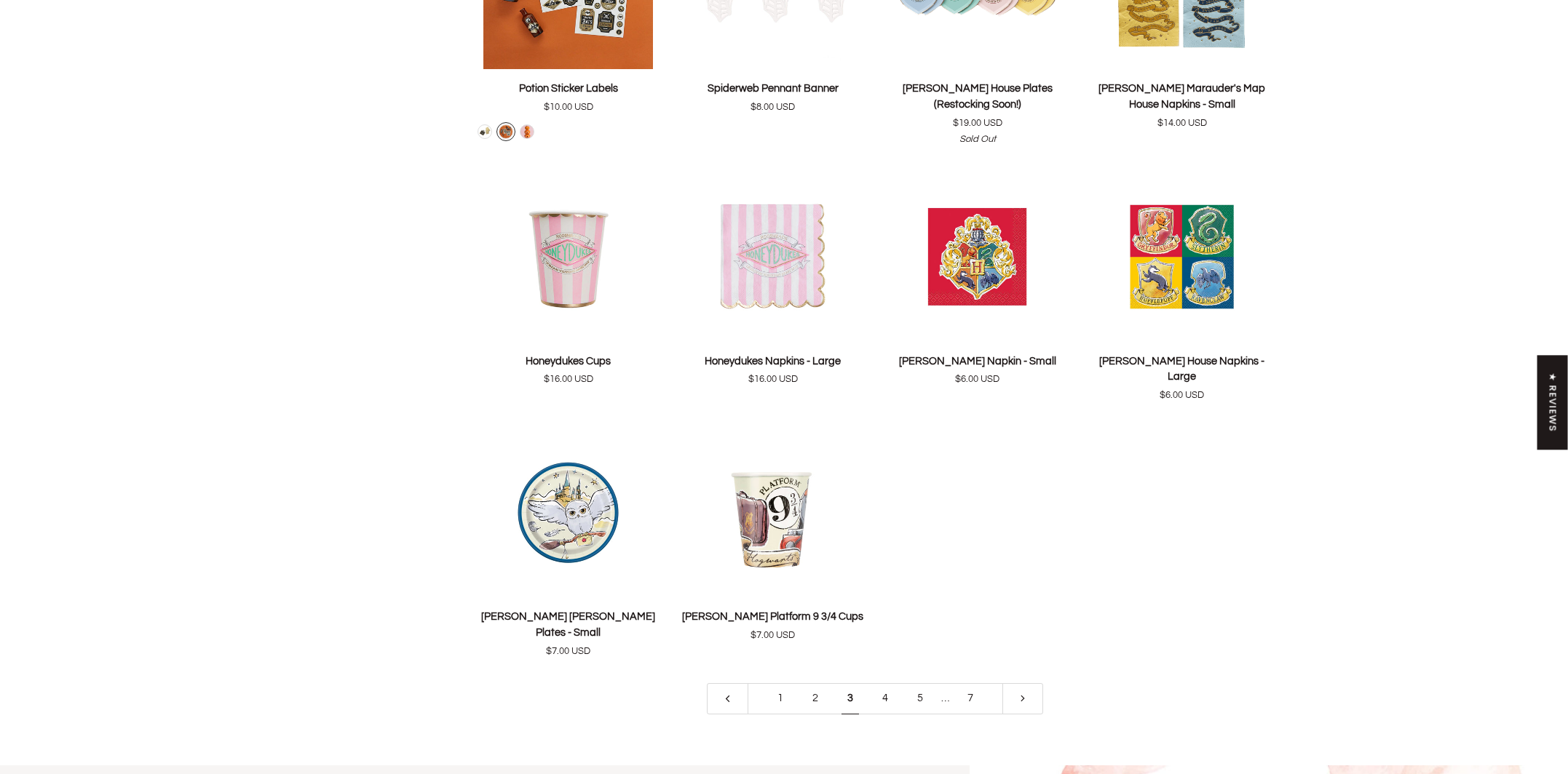
scroll to position [2958, 0]
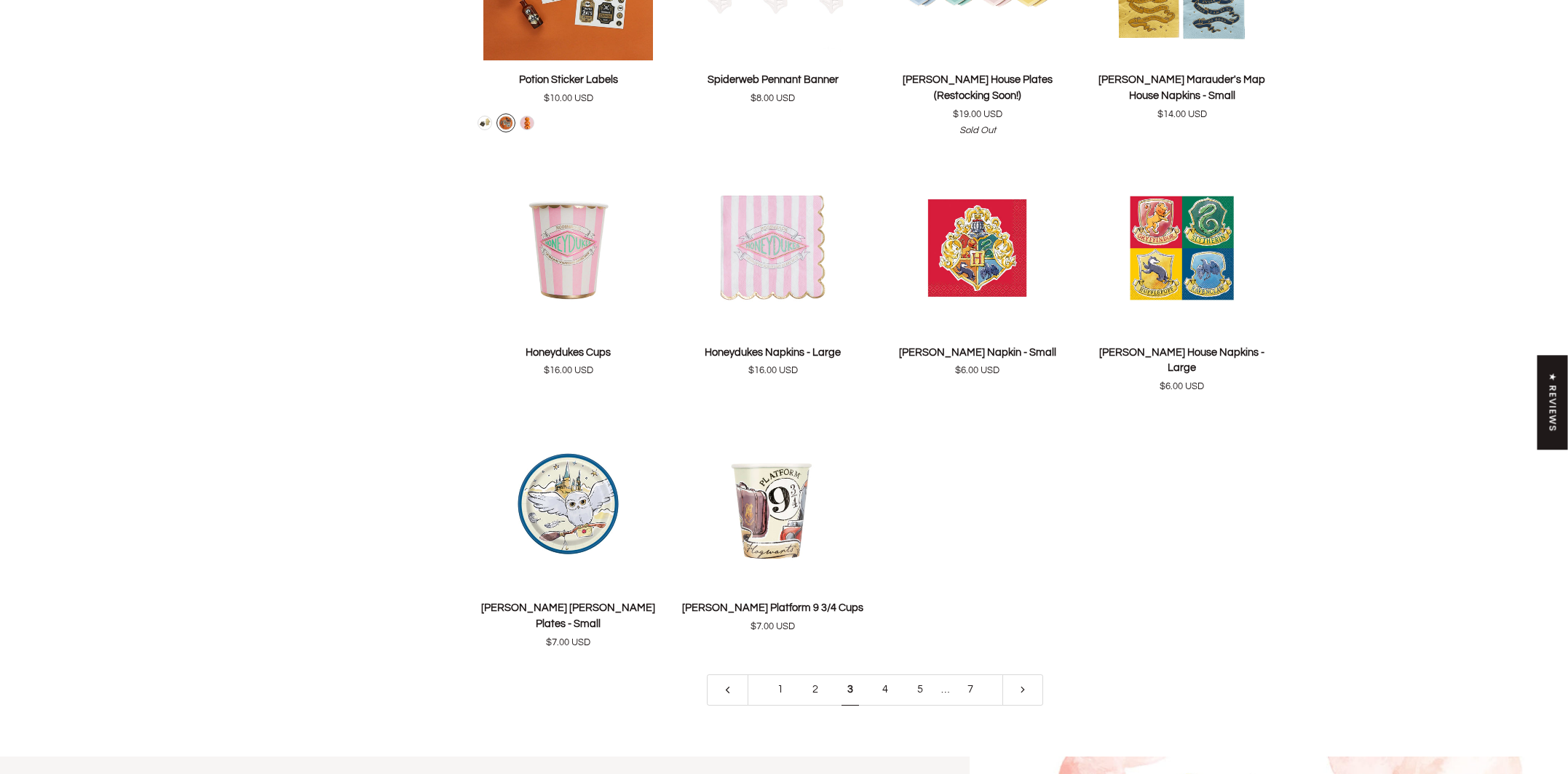
click at [886, 675] on link "4" at bounding box center [885, 690] width 35 height 31
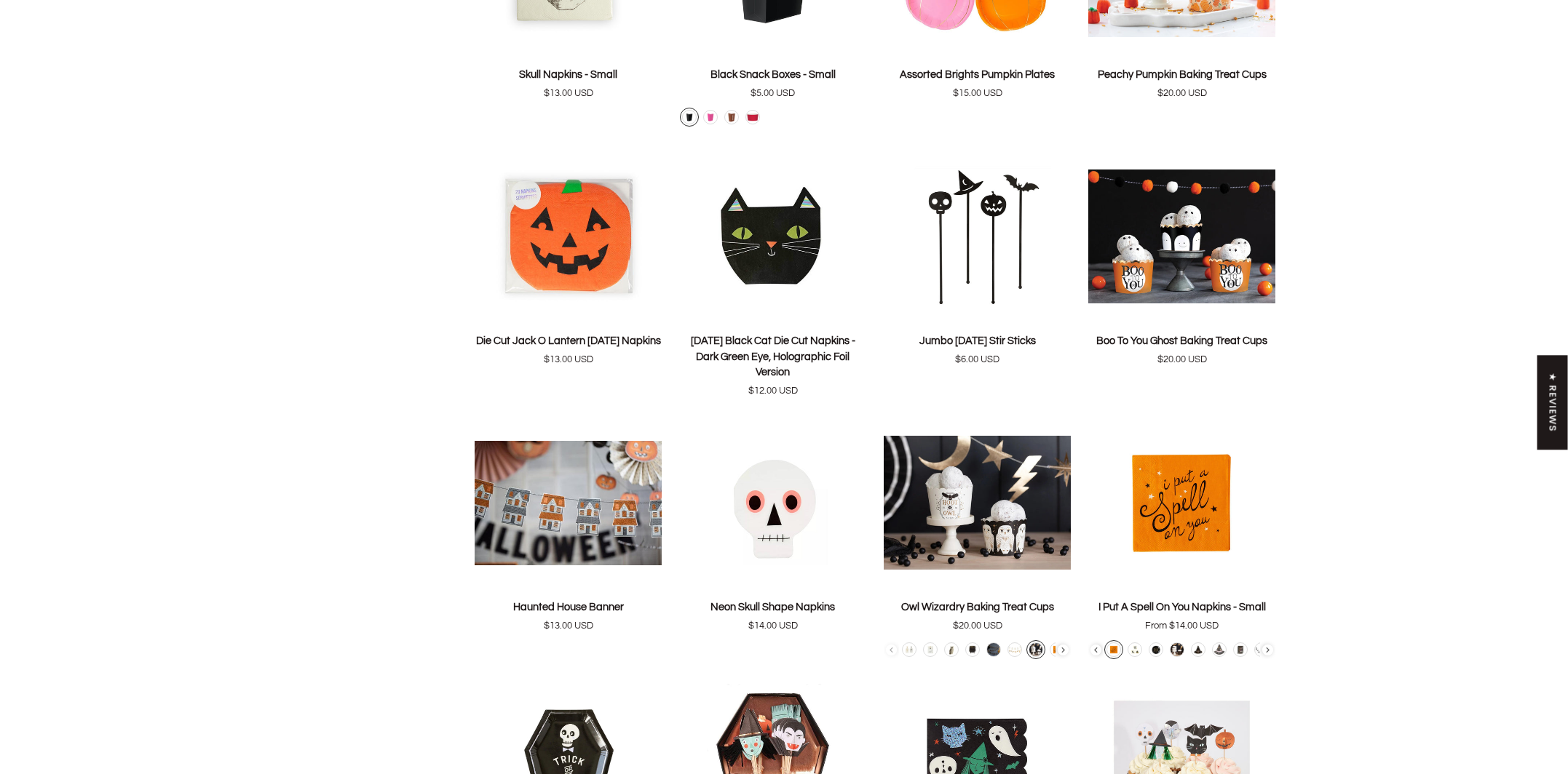
scroll to position [1441, 0]
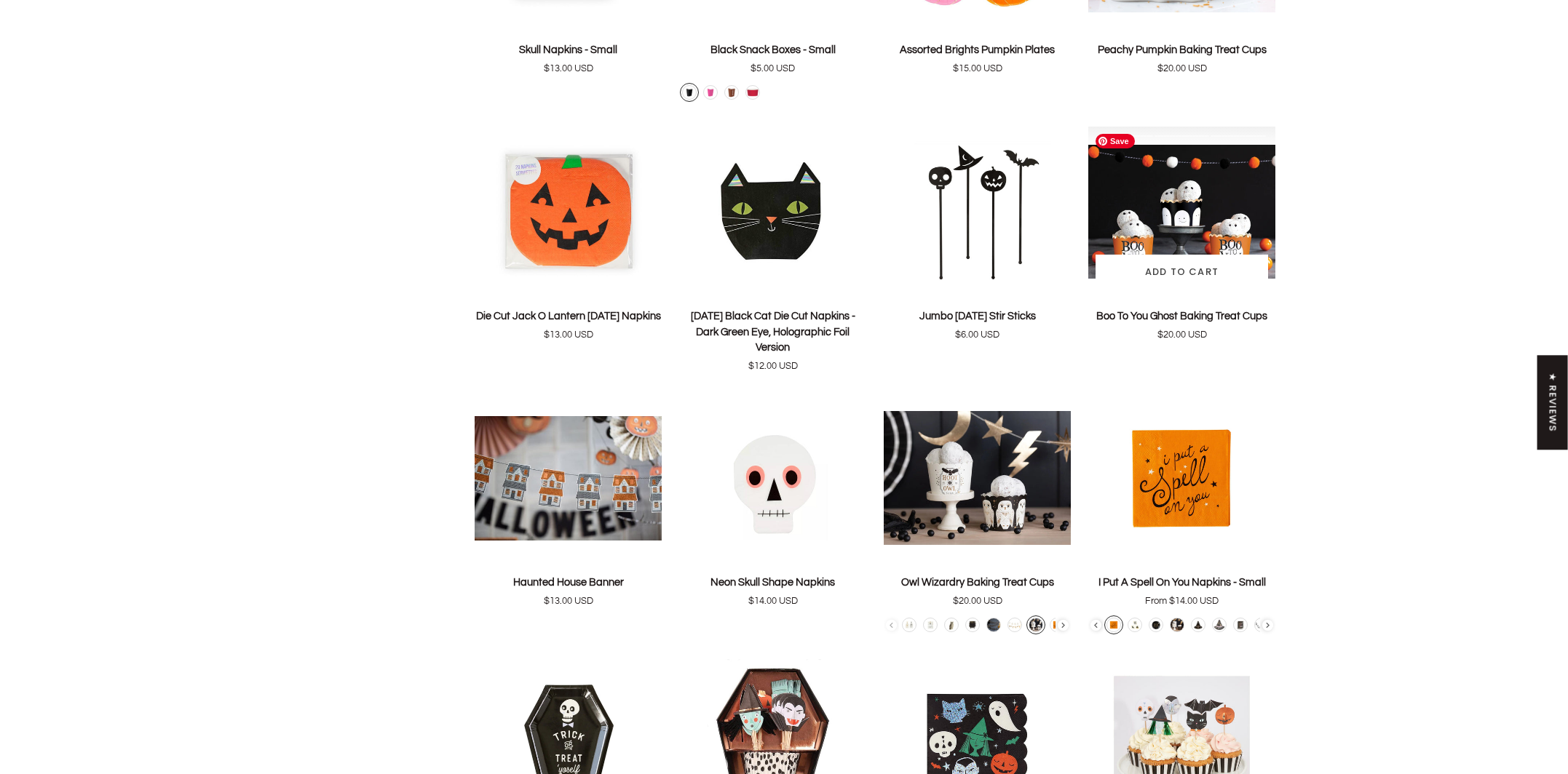
click at [1205, 219] on img "Boo To You Ghost Baking Treat Cups" at bounding box center [1182, 212] width 187 height 170
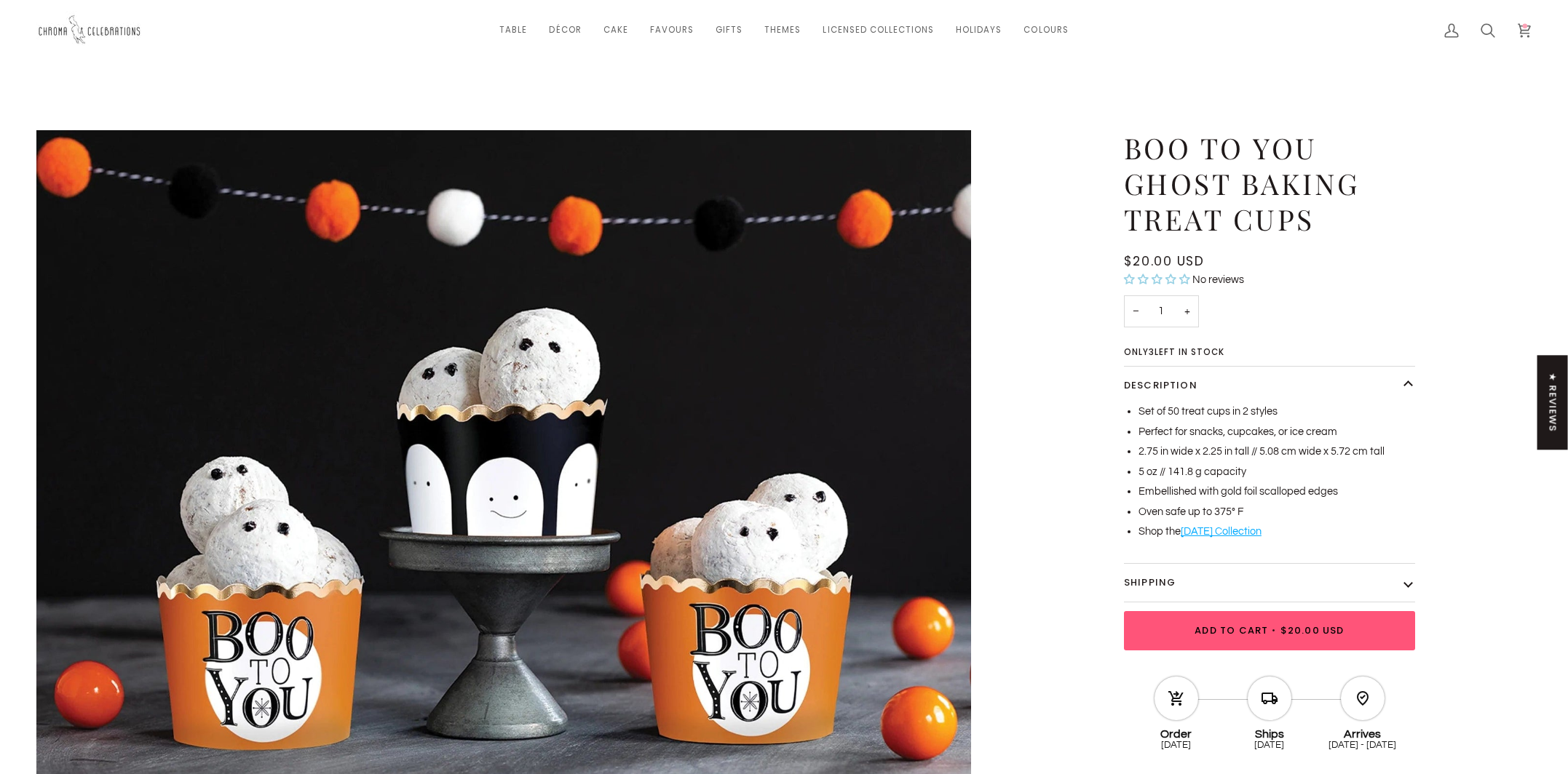
click at [1243, 633] on span "Add to Cart" at bounding box center [1231, 630] width 74 height 14
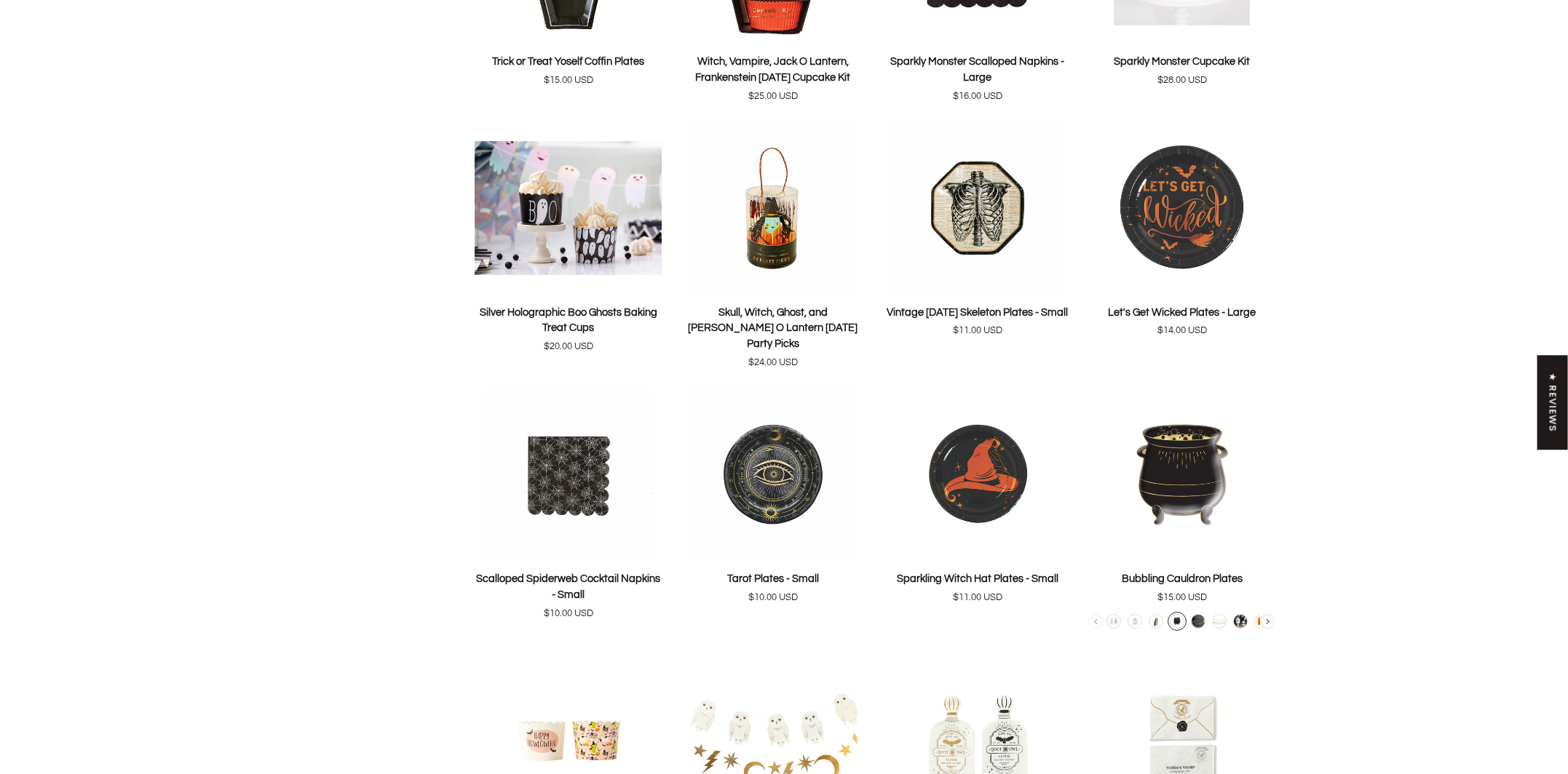
scroll to position [2239, 0]
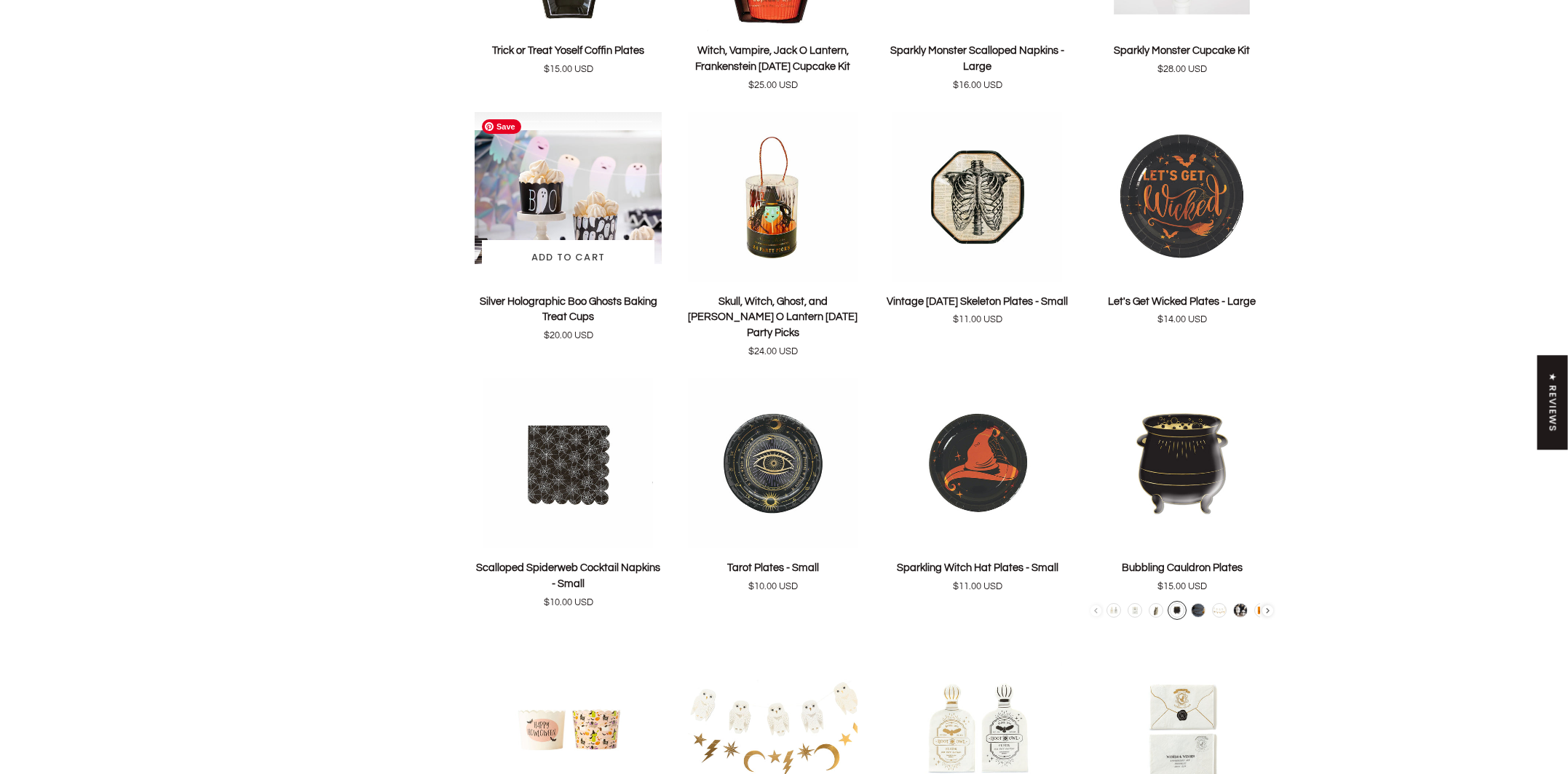
click at [571, 200] on img "Silver Holographic Boo Ghosts Baking Treat Cups" at bounding box center [568, 197] width 187 height 170
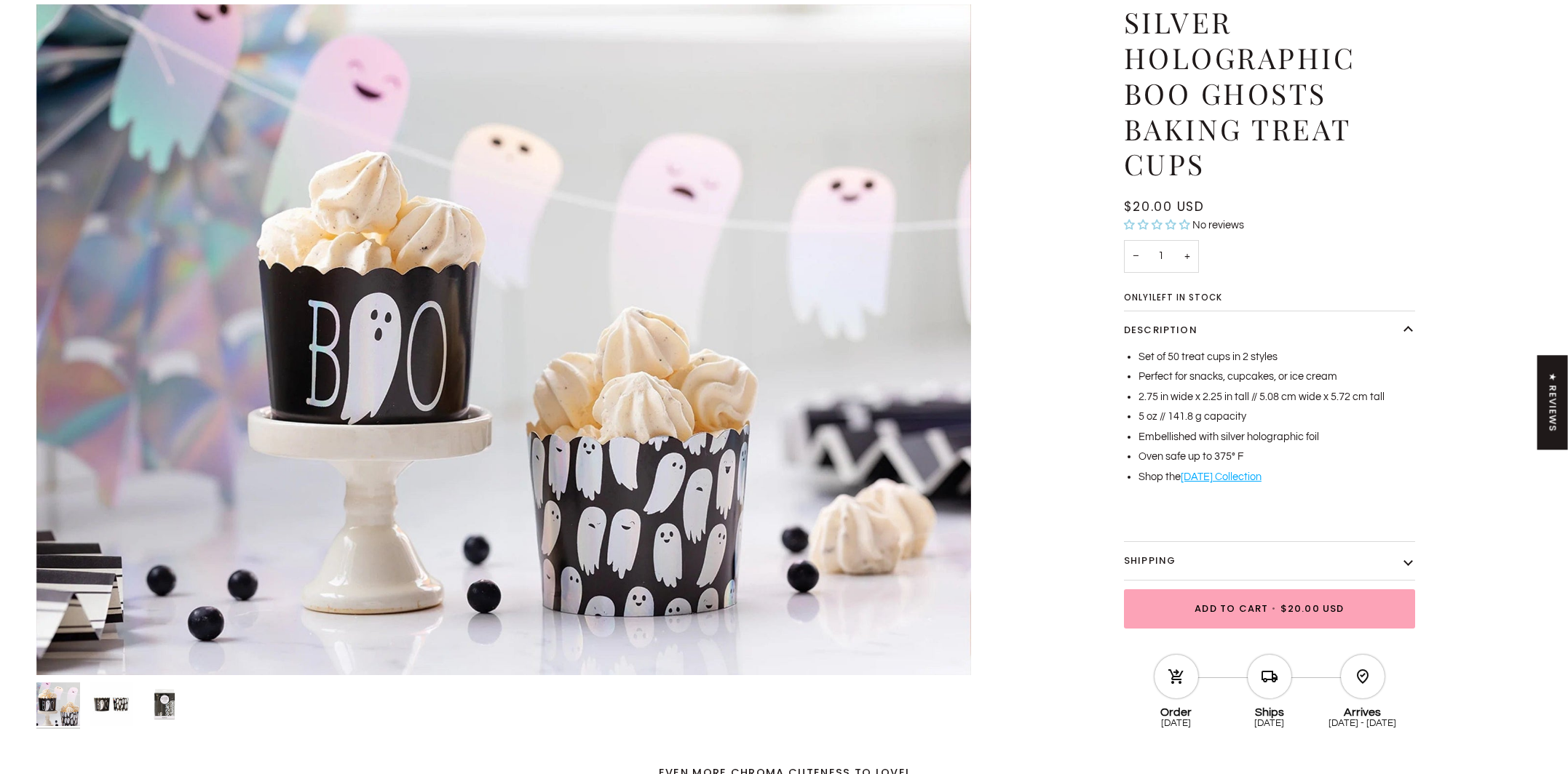
scroll to position [125, 0]
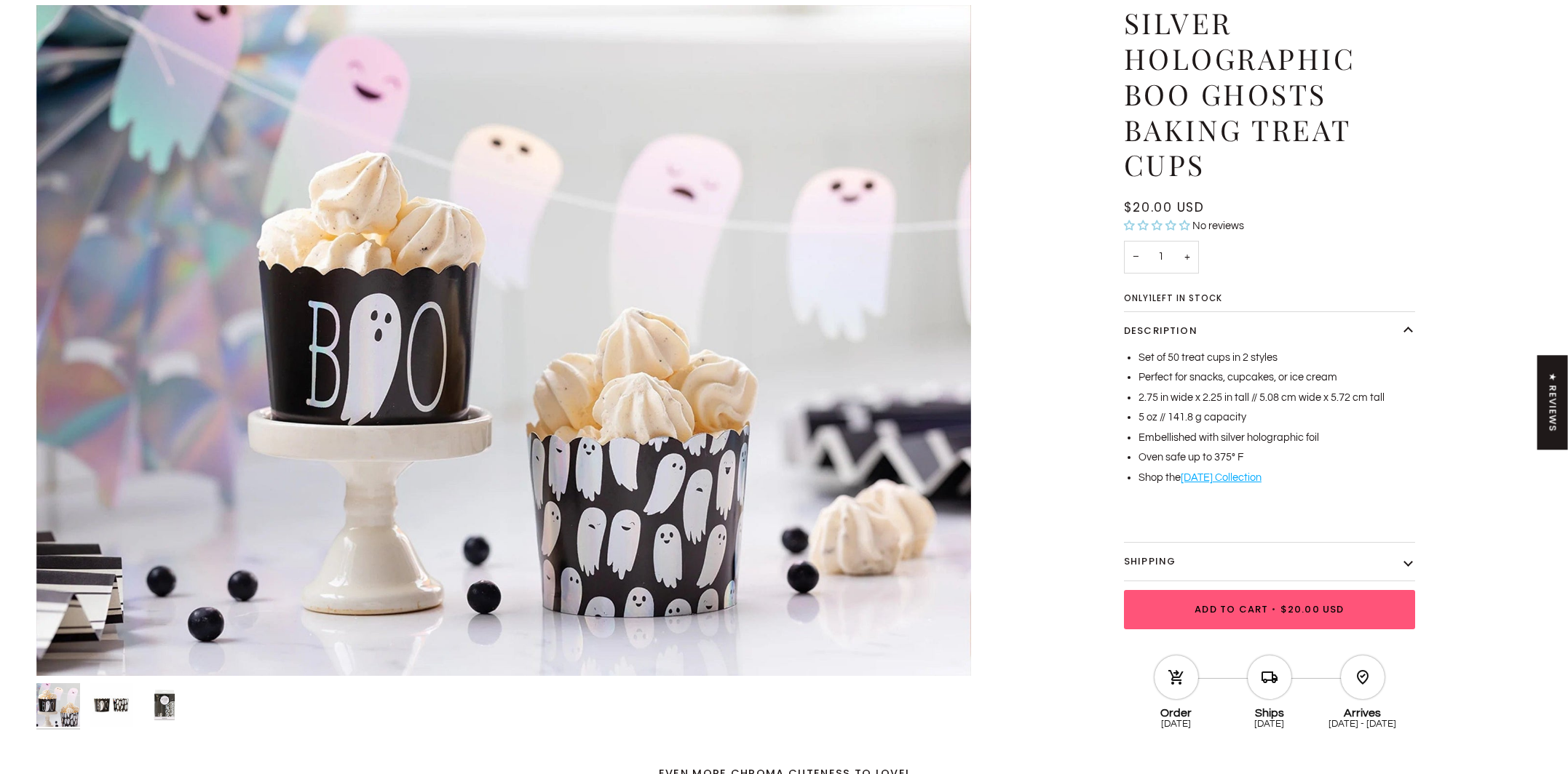
click at [1276, 609] on span "•" at bounding box center [1274, 610] width 13 height 14
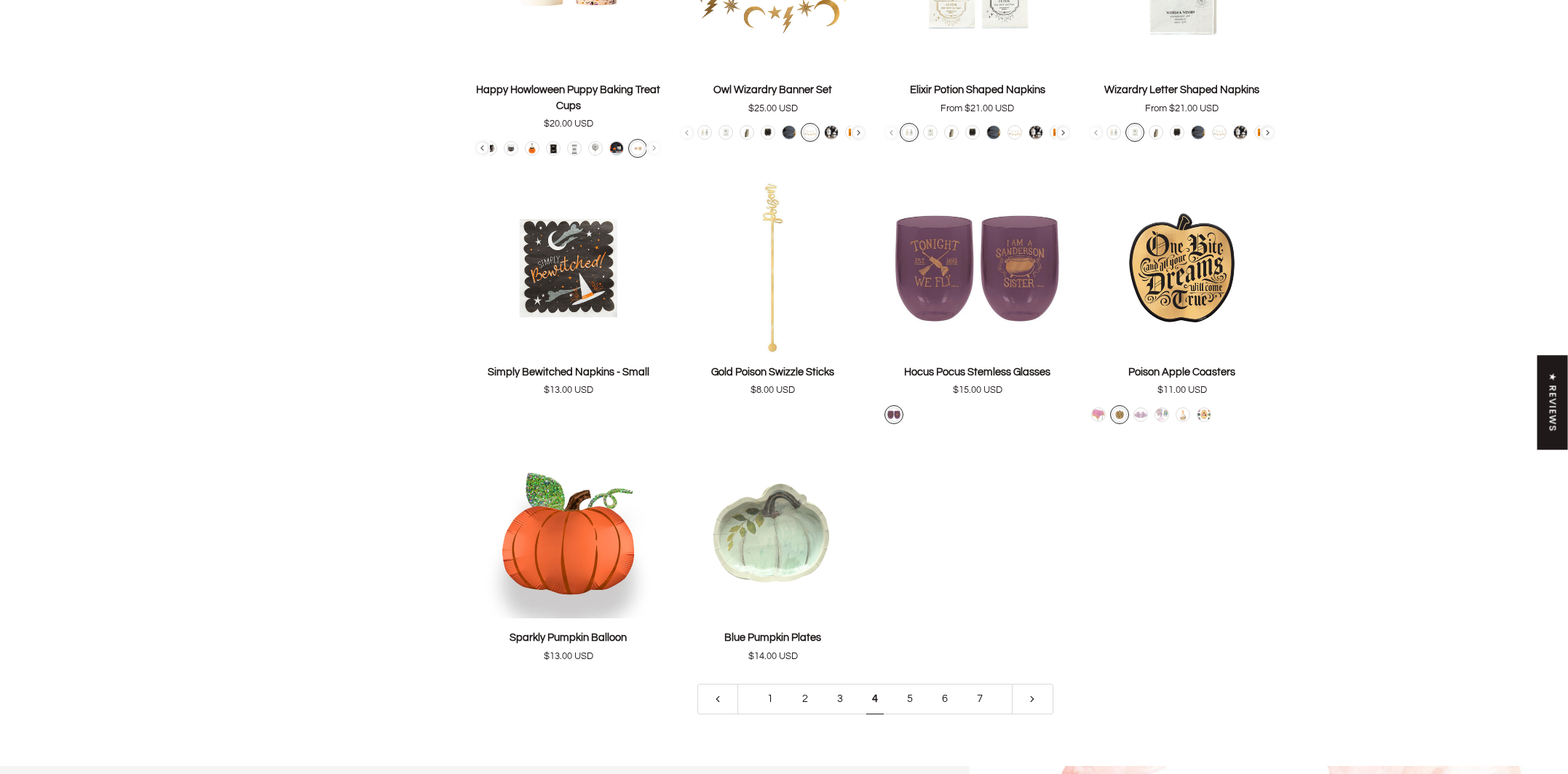
scroll to position [2982, 0]
click at [912, 685] on link "5" at bounding box center [910, 701] width 35 height 31
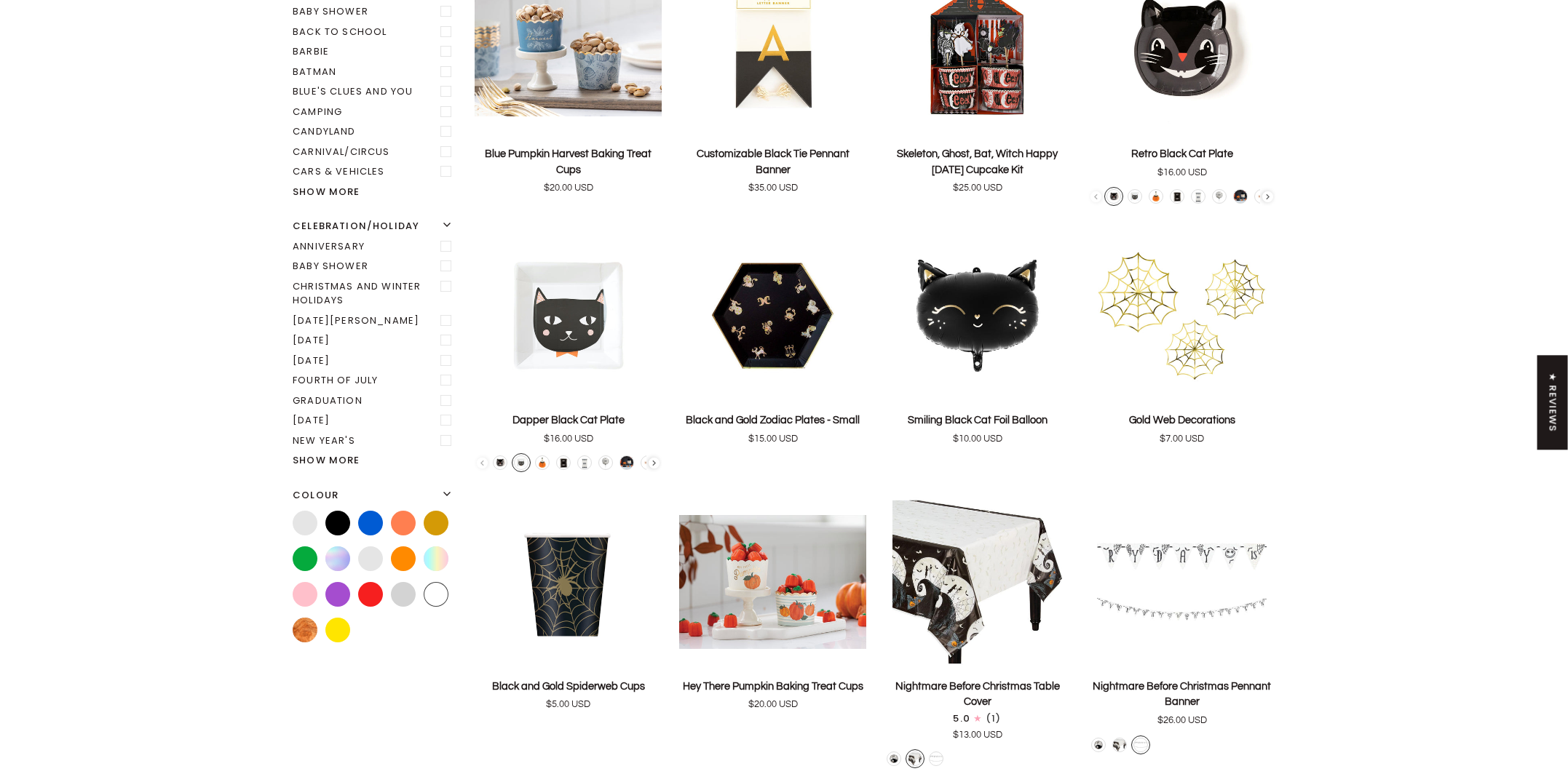
scroll to position [304, 0]
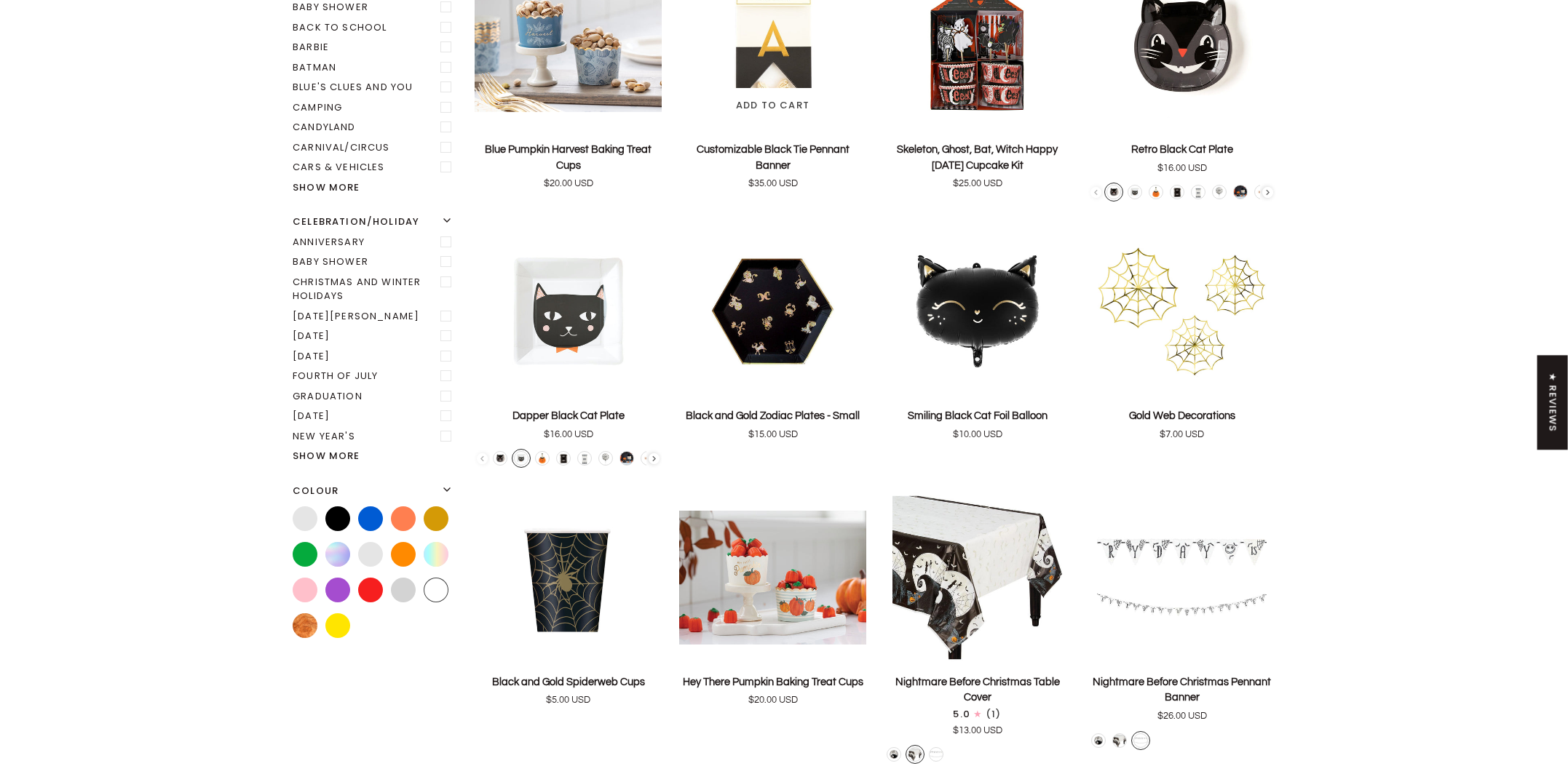
click at [779, 50] on img "Customizable Black Tie Pennant Banner" at bounding box center [773, 45] width 187 height 170
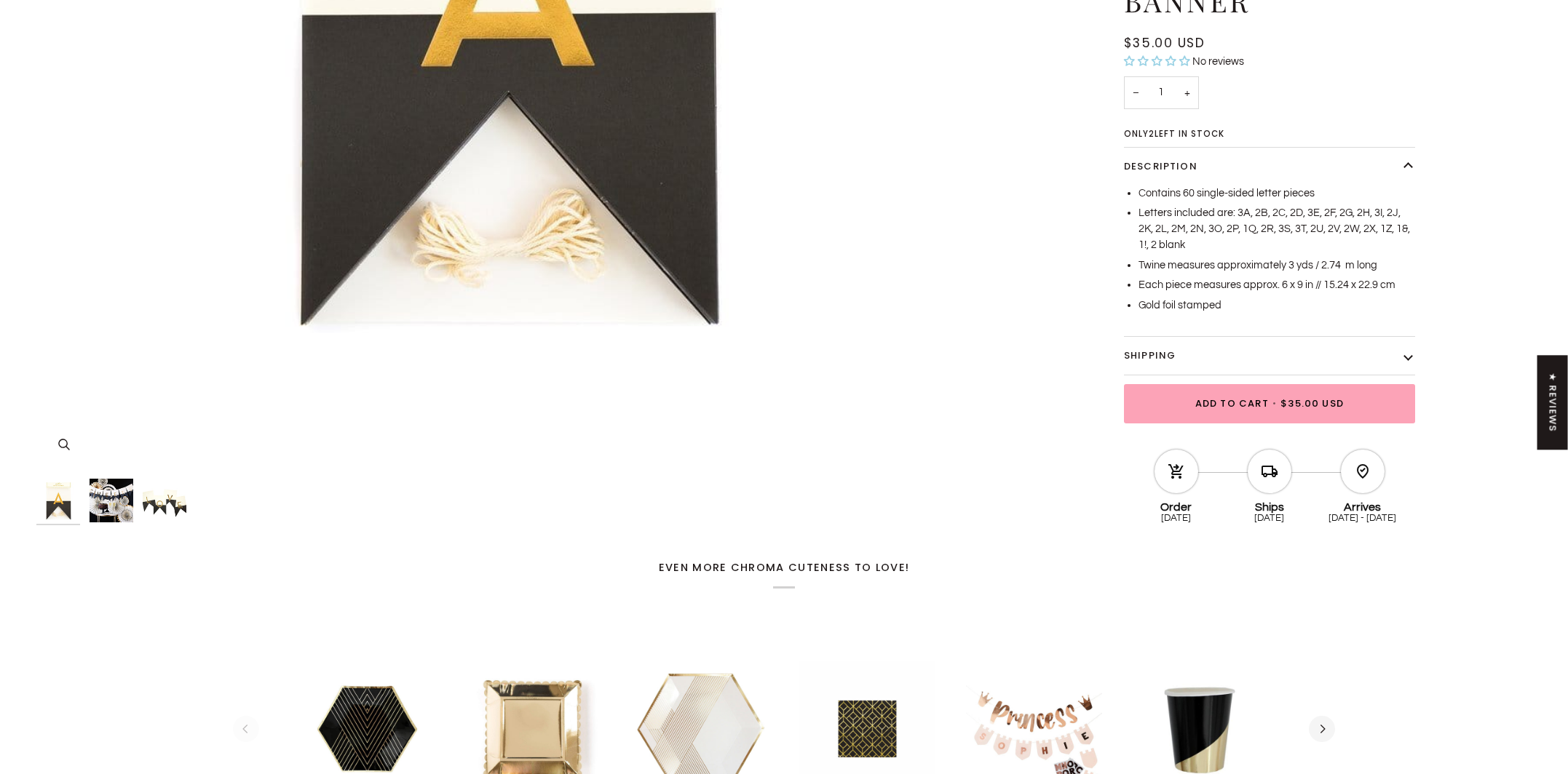
scroll to position [552, 0]
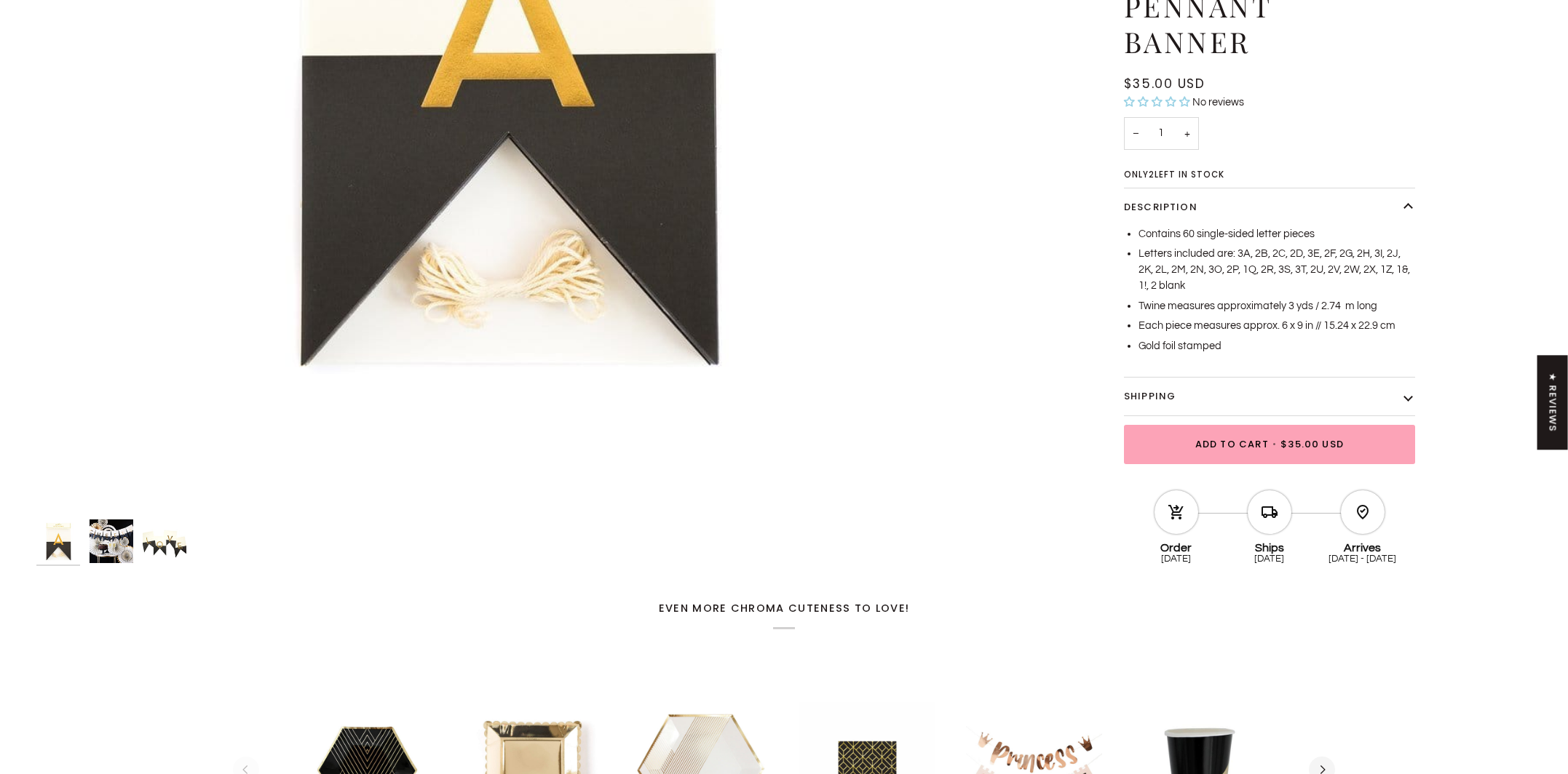
click at [119, 550] on img "Customizable Black Tie Pennant Banner" at bounding box center [111, 541] width 43 height 43
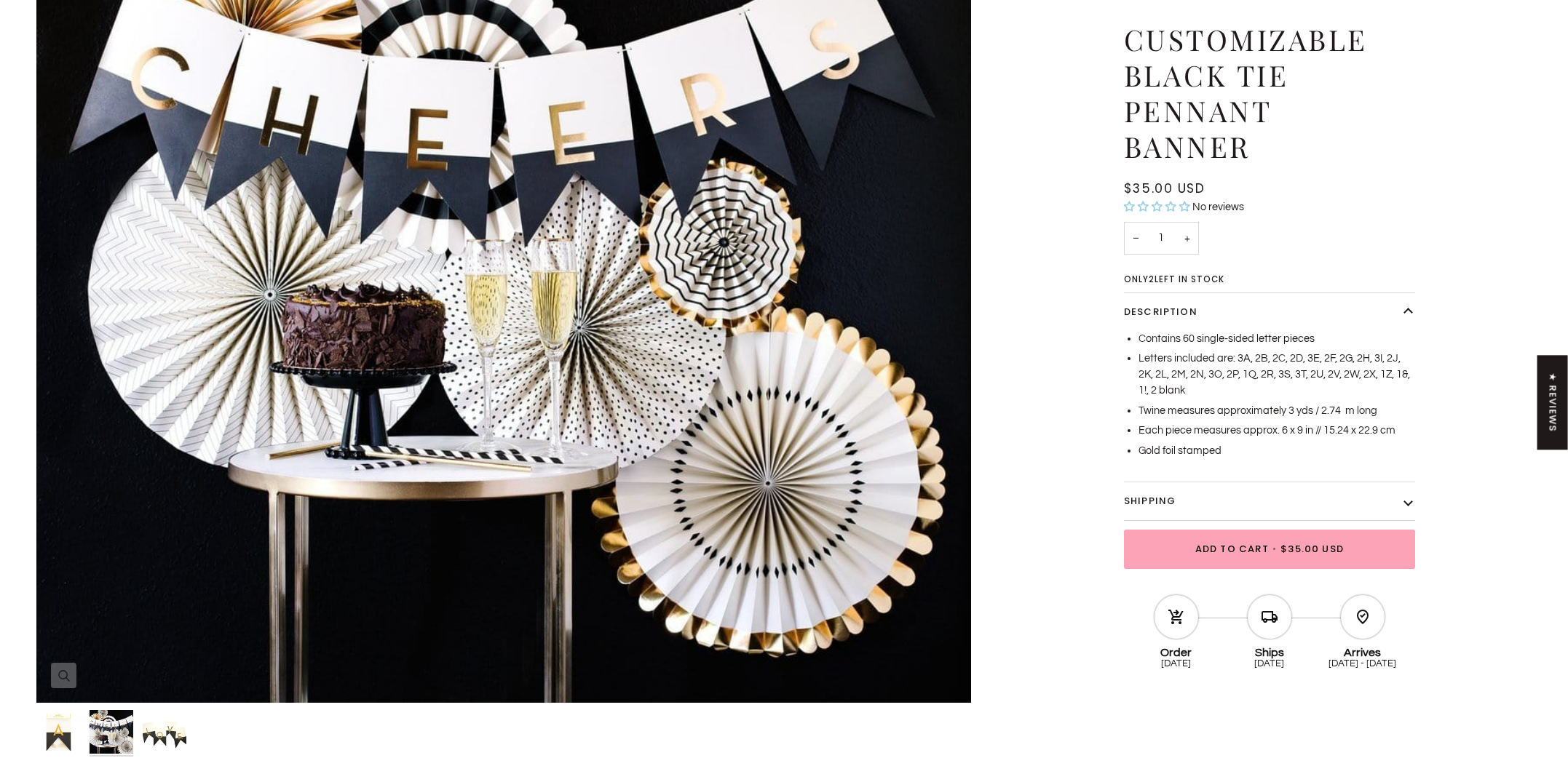
scroll to position [297, 0]
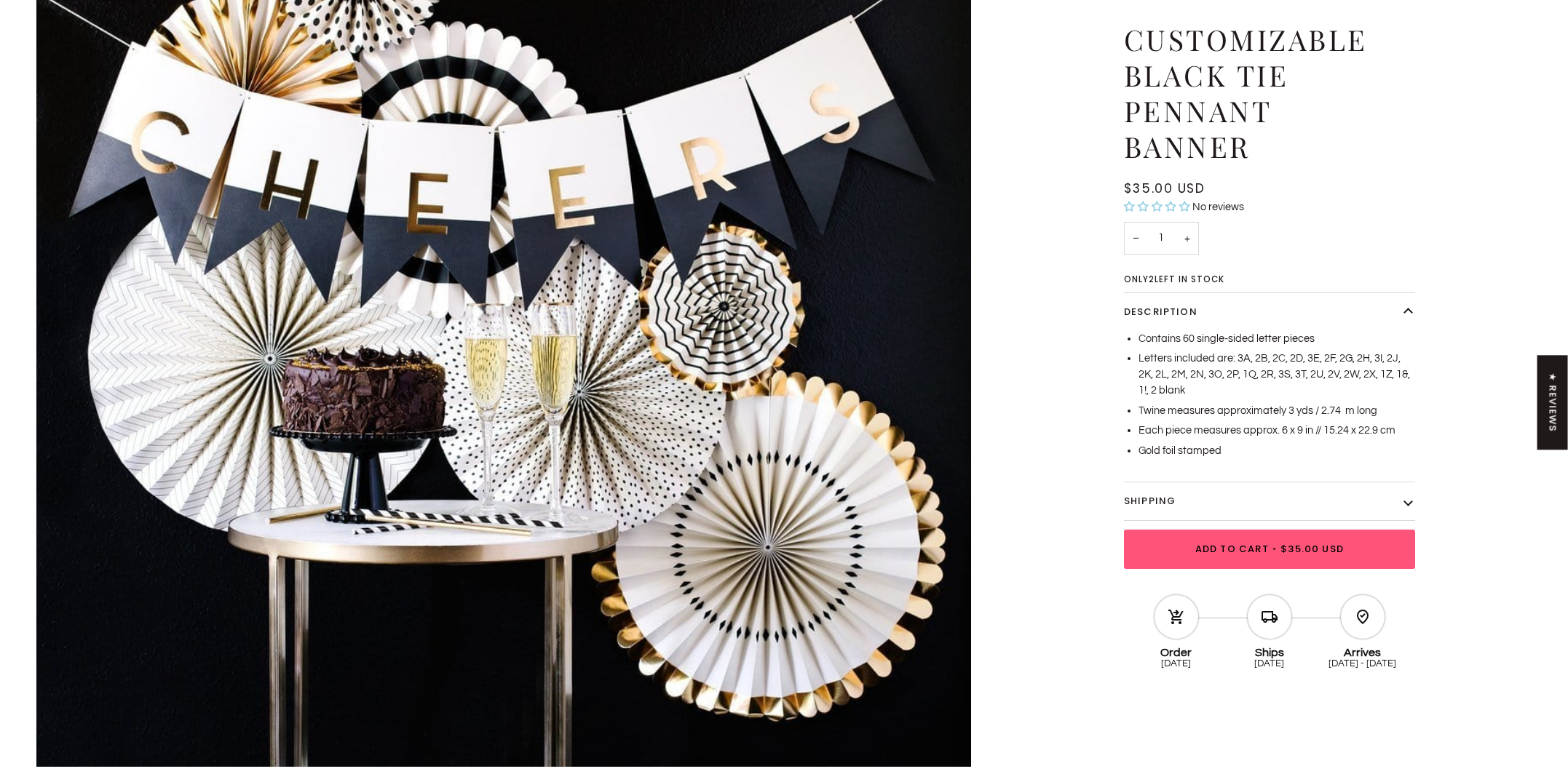
click at [1291, 551] on span "$35.00 USD" at bounding box center [1312, 549] width 63 height 14
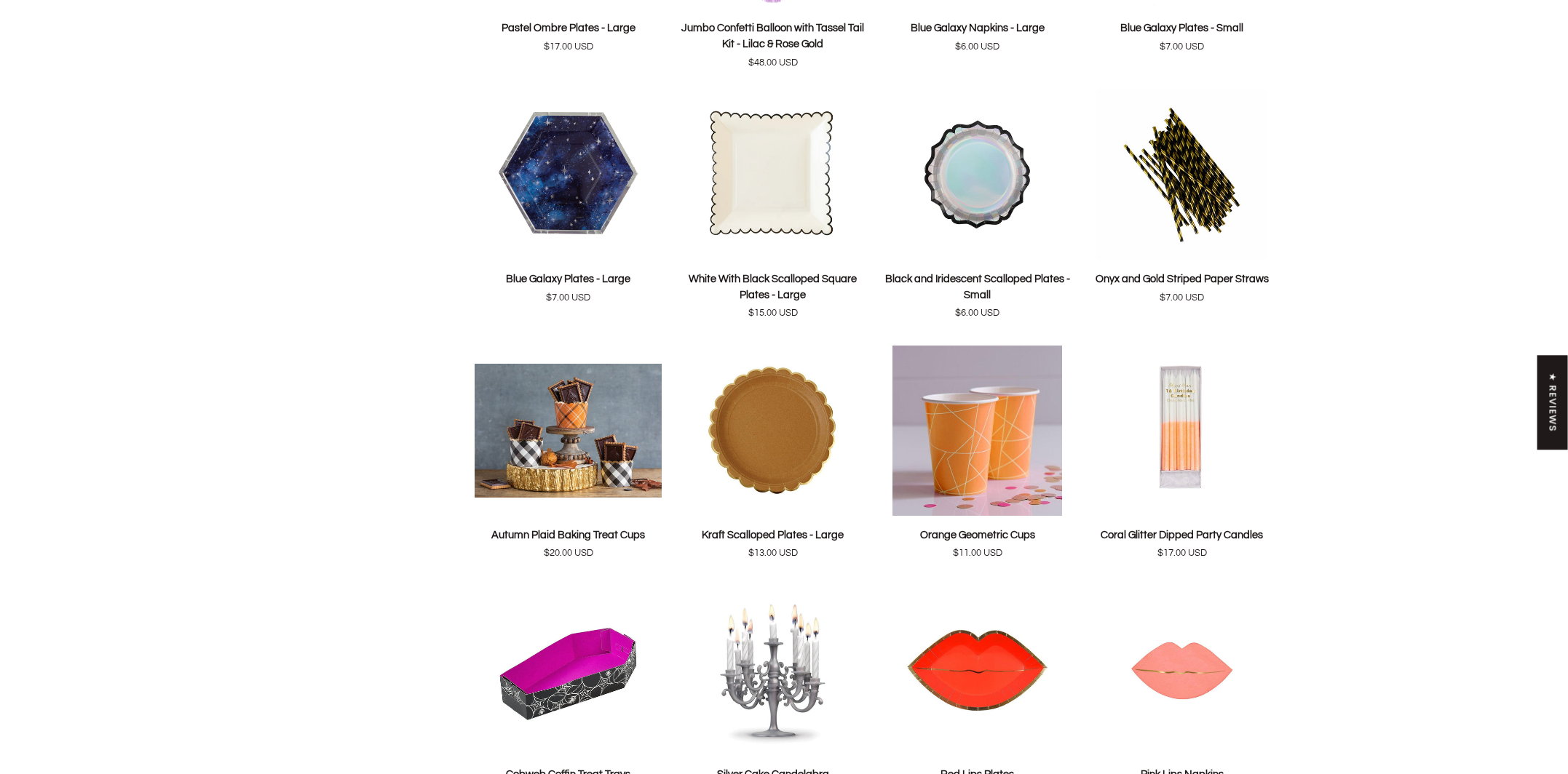
scroll to position [1777, 0]
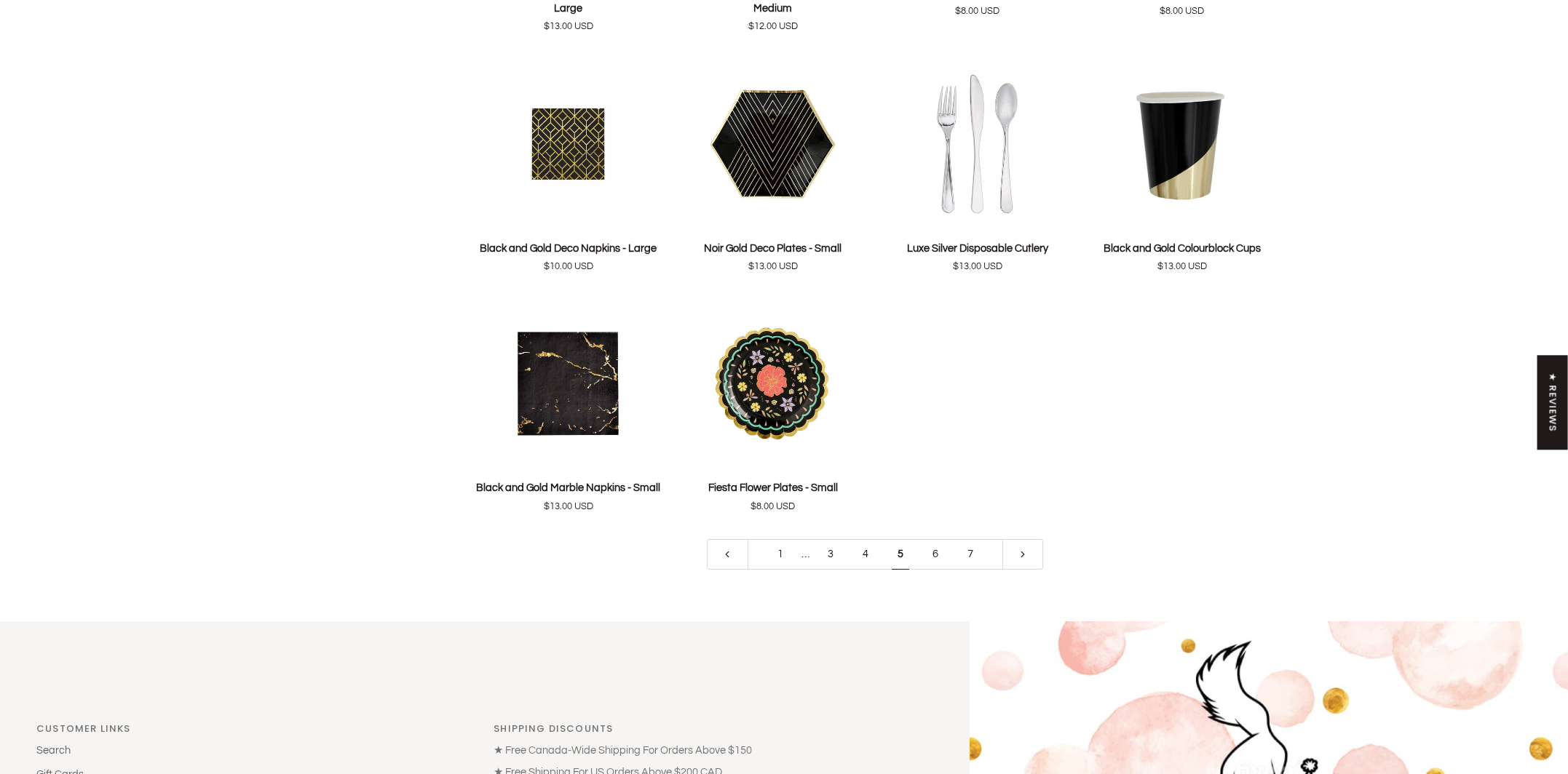
click at [934, 557] on link "6" at bounding box center [936, 554] width 35 height 31
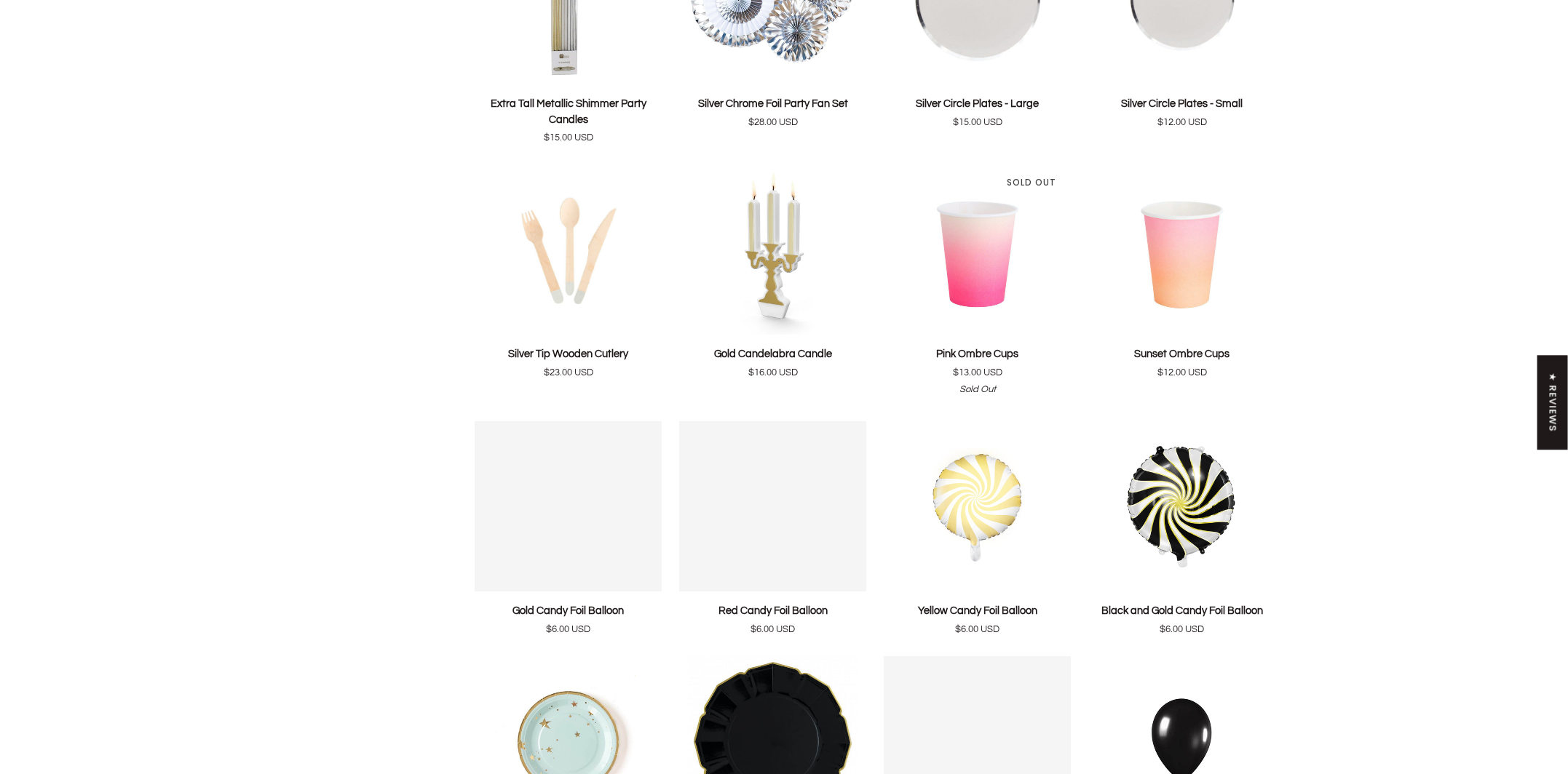
scroll to position [1638, 0]
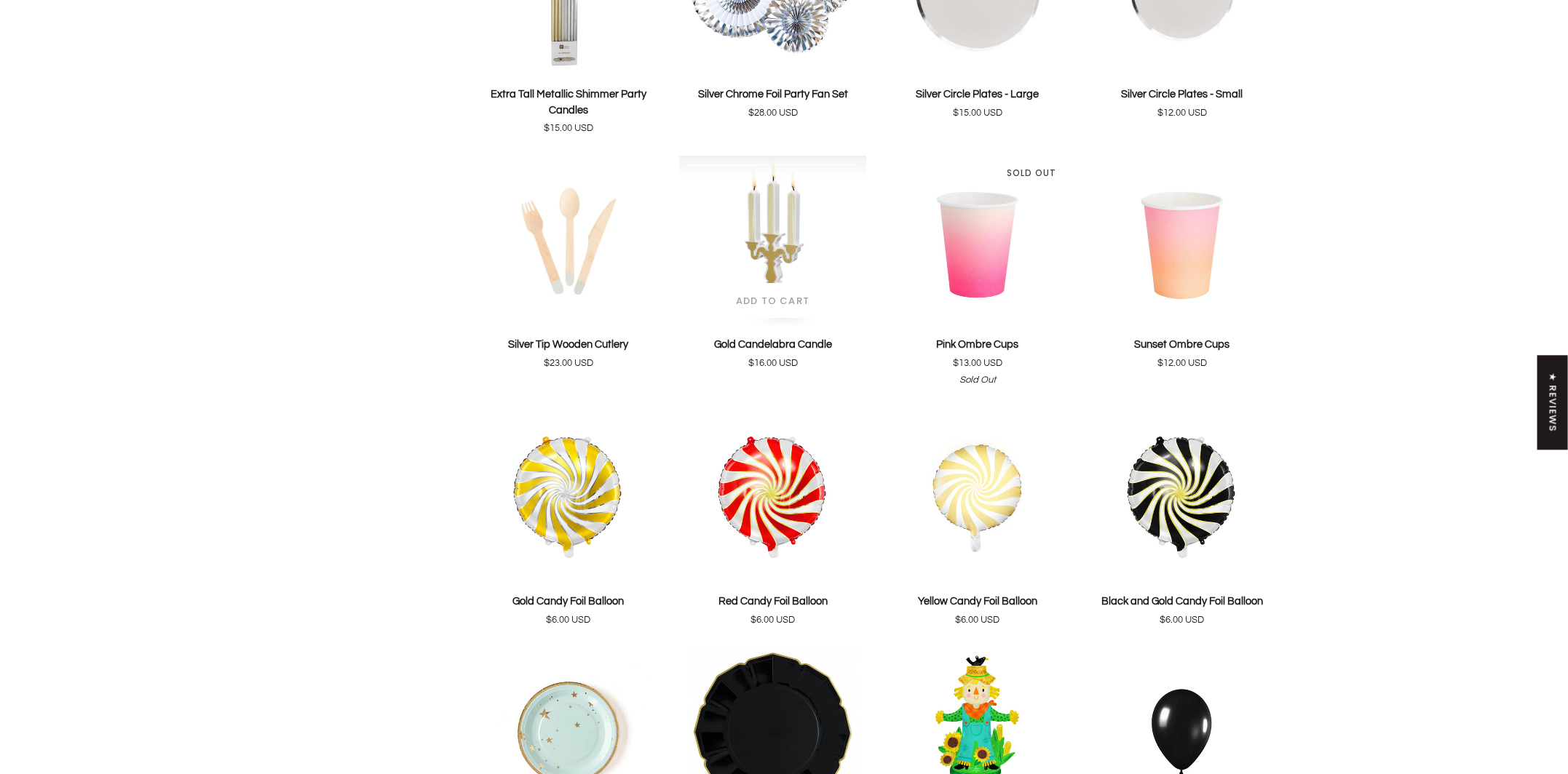
click at [769, 302] on span "Add to cart" at bounding box center [773, 301] width 74 height 14
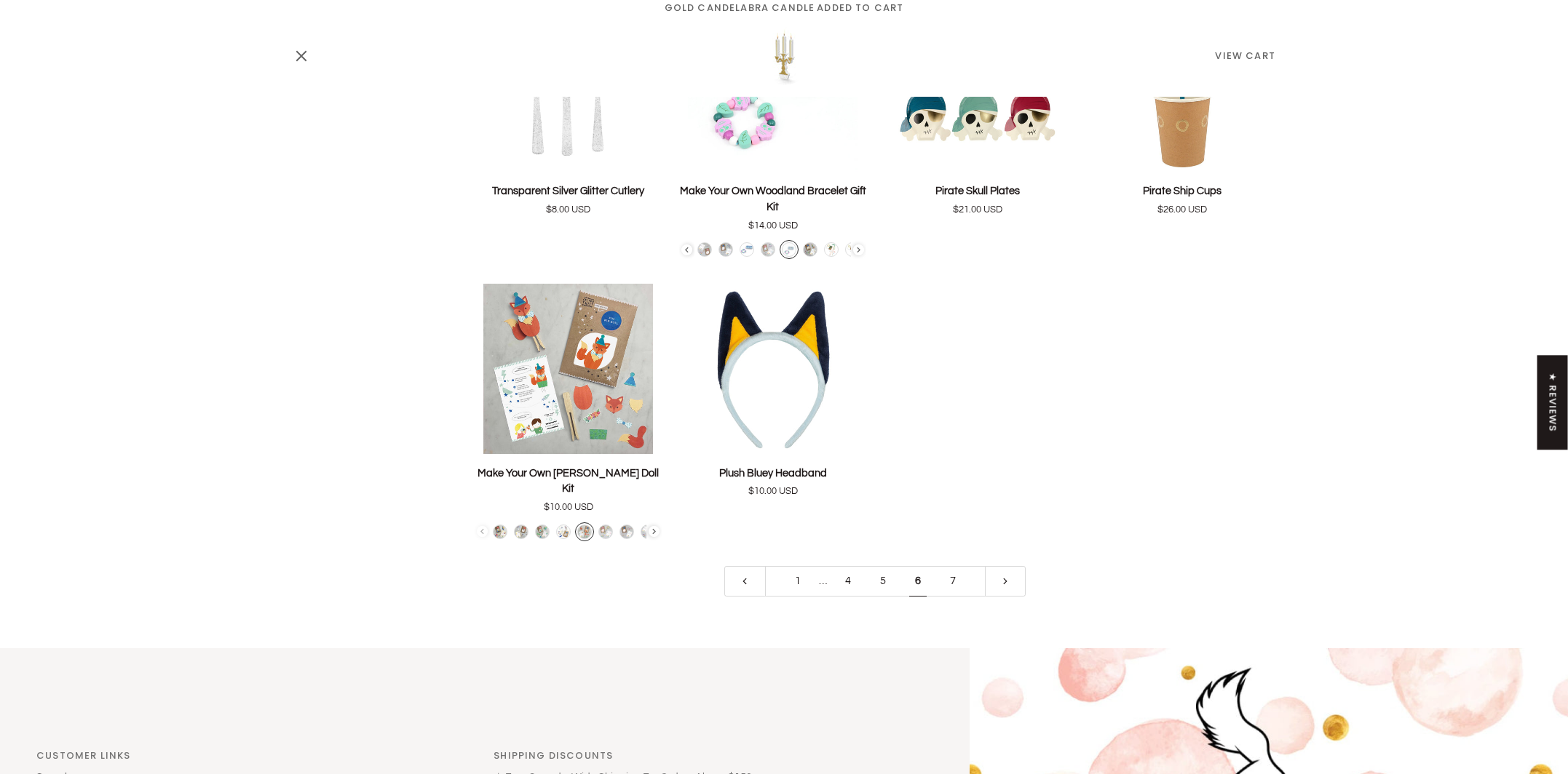
scroll to position [3104, 0]
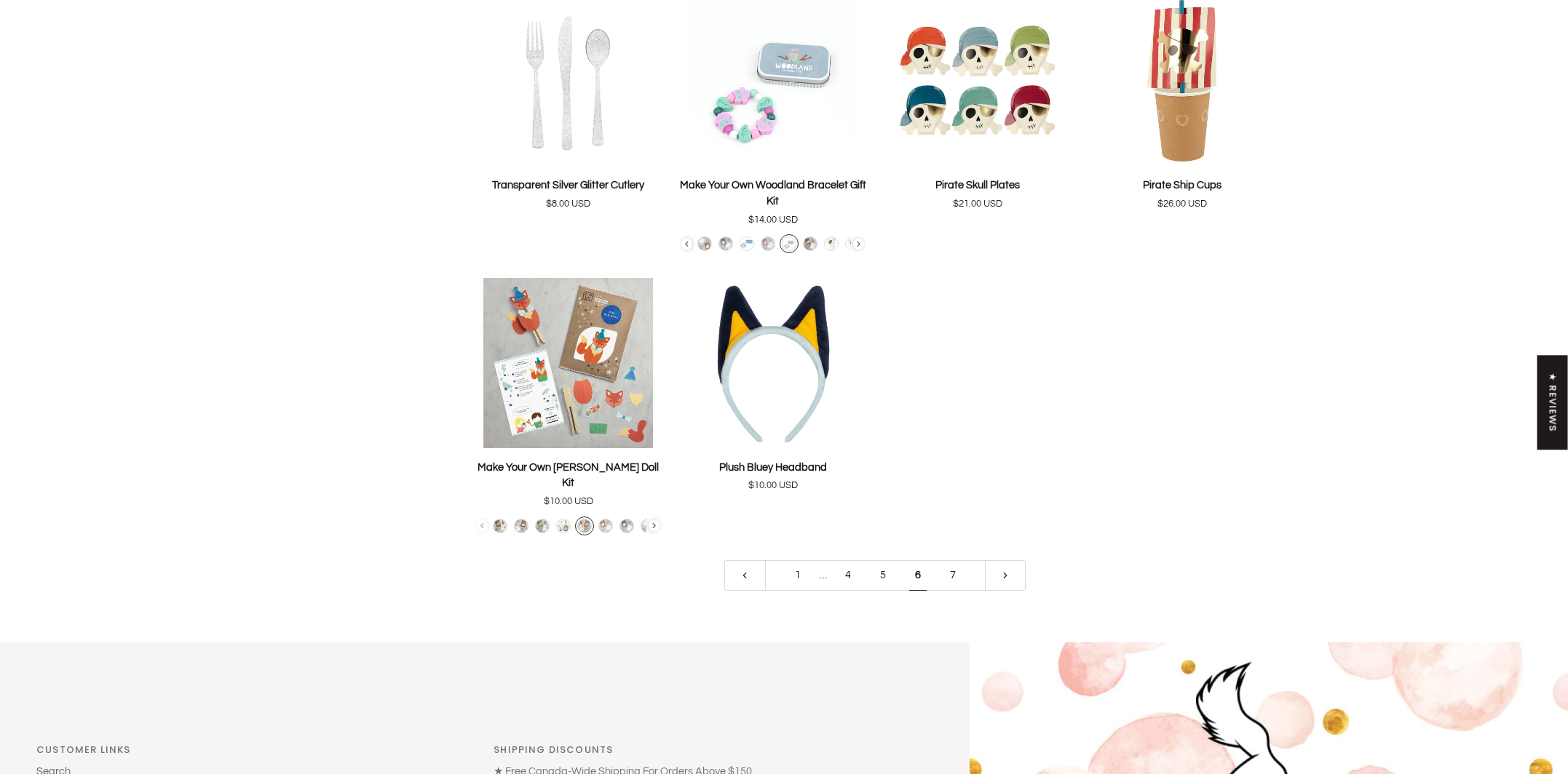
click at [954, 563] on link "7" at bounding box center [953, 575] width 35 height 31
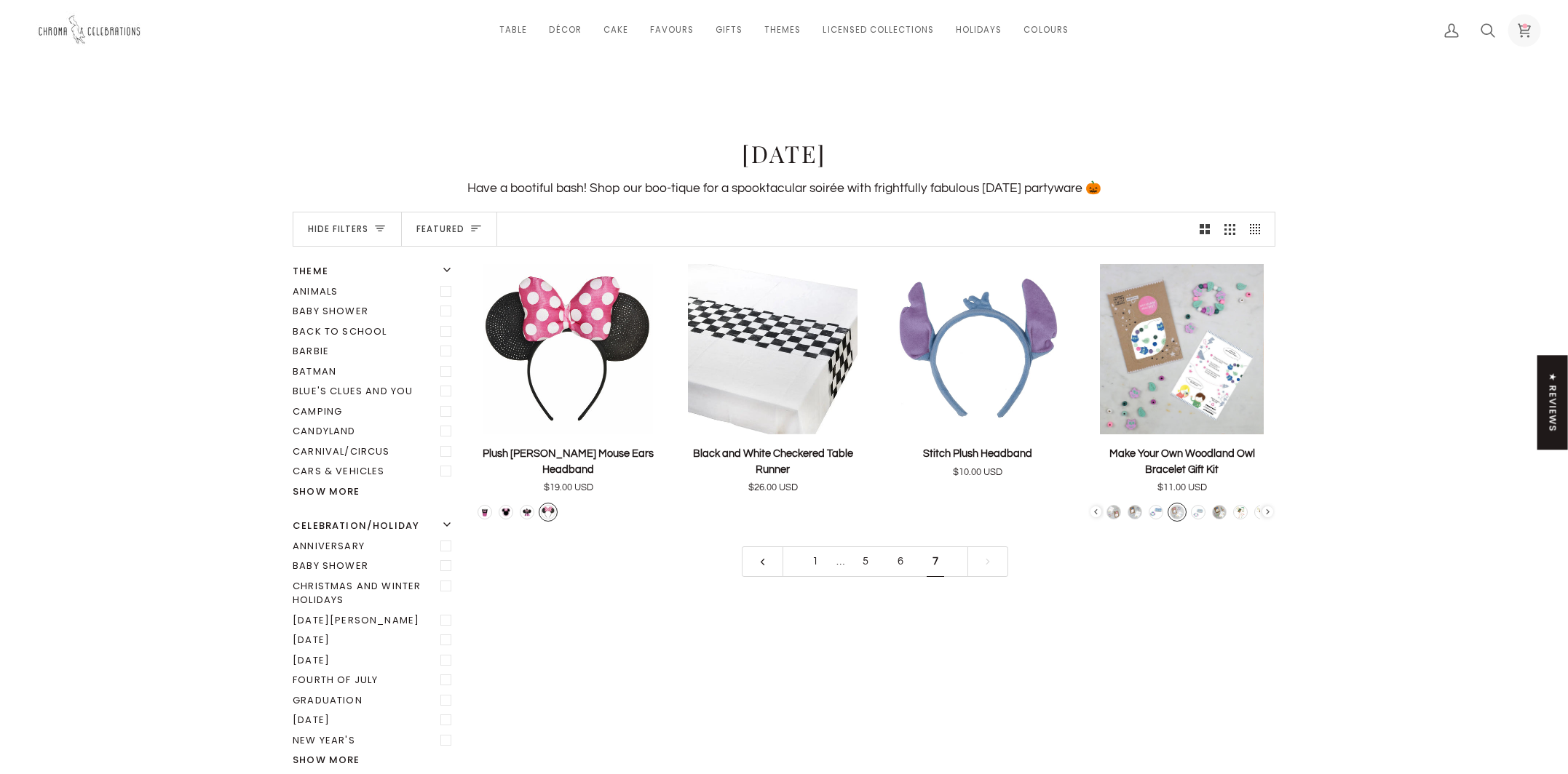
click at [1526, 25] on circle at bounding box center [1525, 26] width 5 height 5
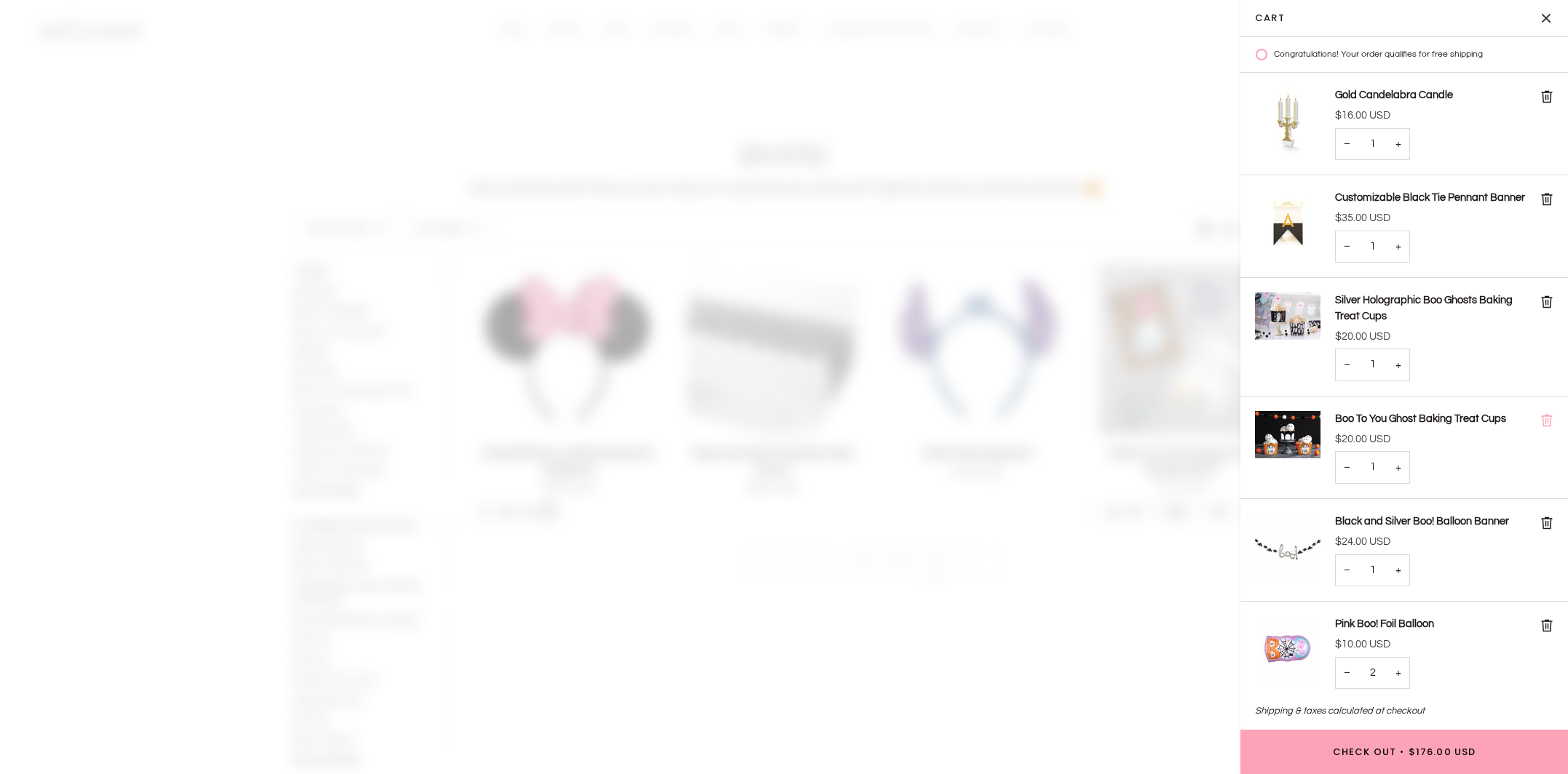
click at [1552, 415] on icon "Cart" at bounding box center [1547, 421] width 13 height 13
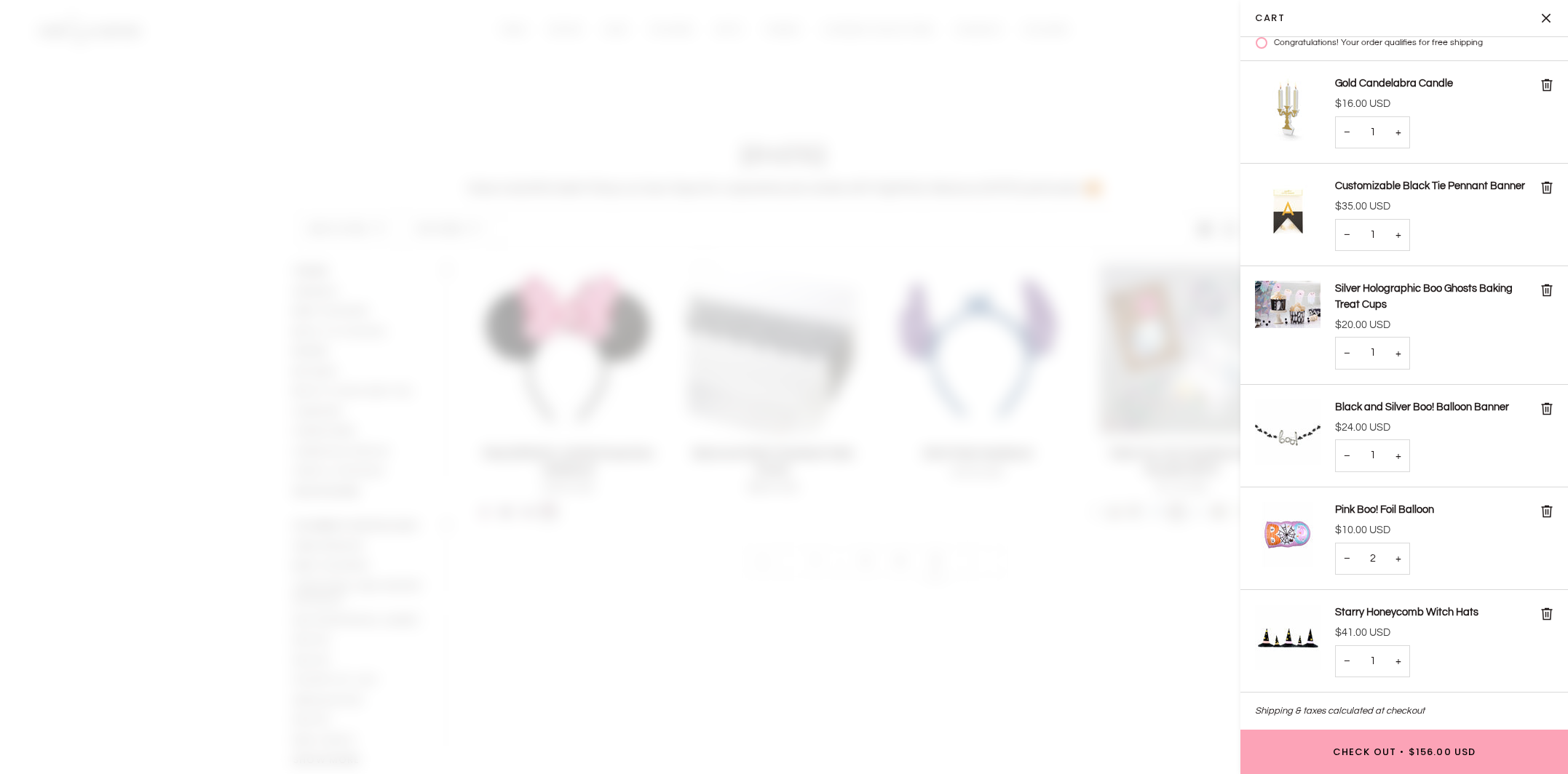
click at [1520, 145] on div "− Quantity 1 +" at bounding box center [1444, 132] width 218 height 33
click at [1543, 84] on icon "Cart" at bounding box center [1547, 85] width 13 height 13
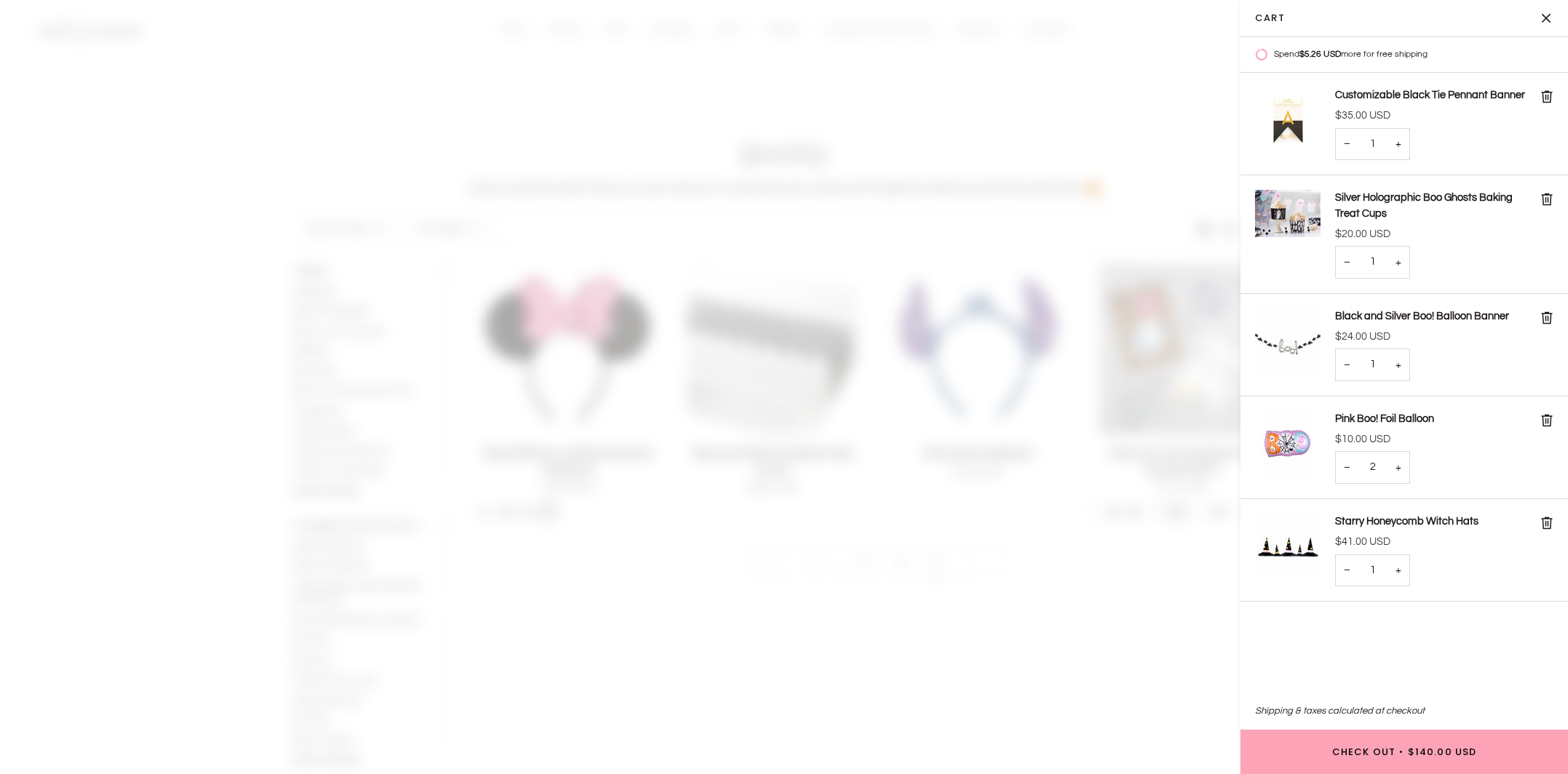
click at [1128, 654] on span at bounding box center [784, 387] width 1568 height 774
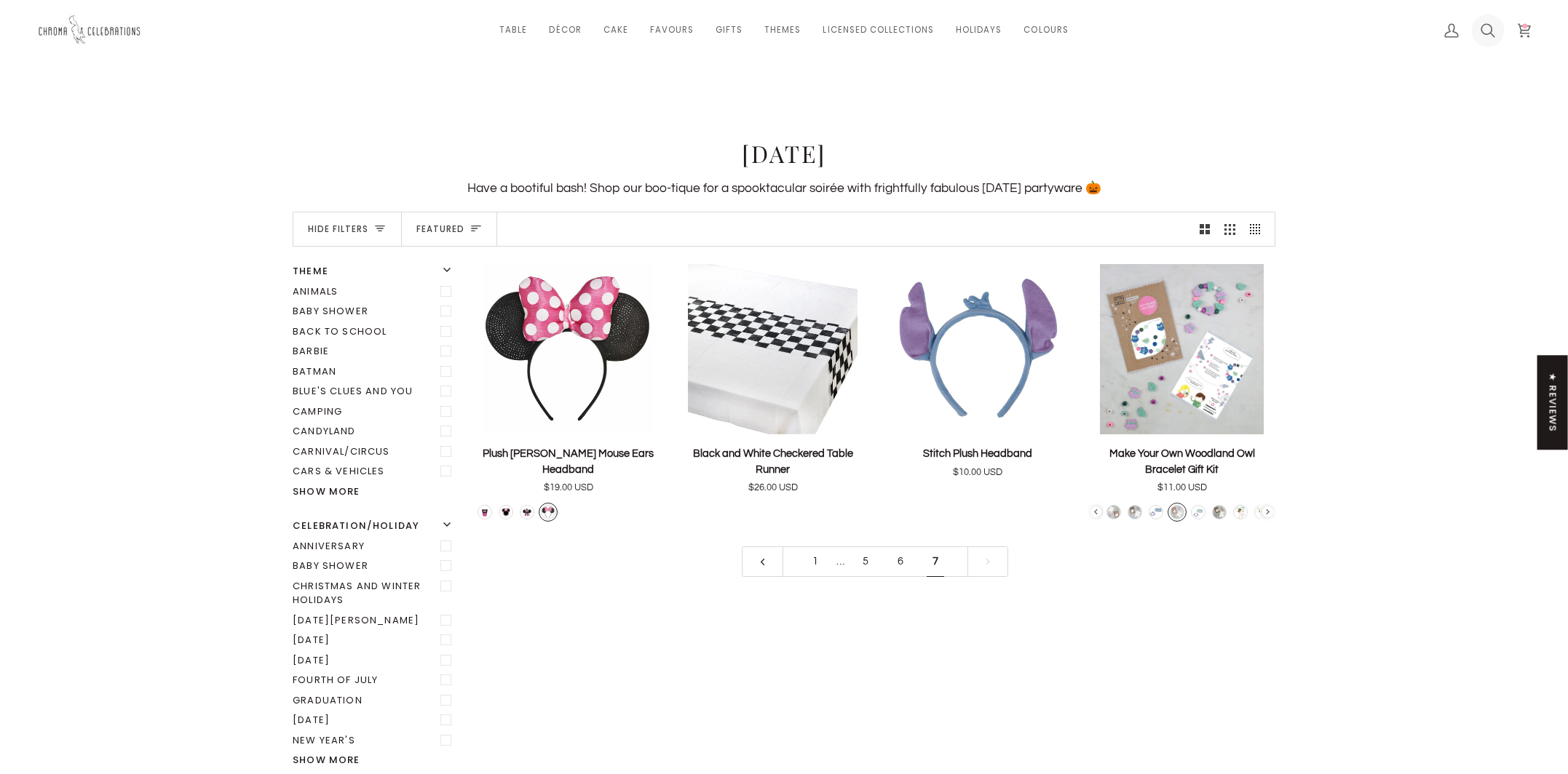
click at [1490, 29] on icon at bounding box center [1487, 30] width 14 height 14
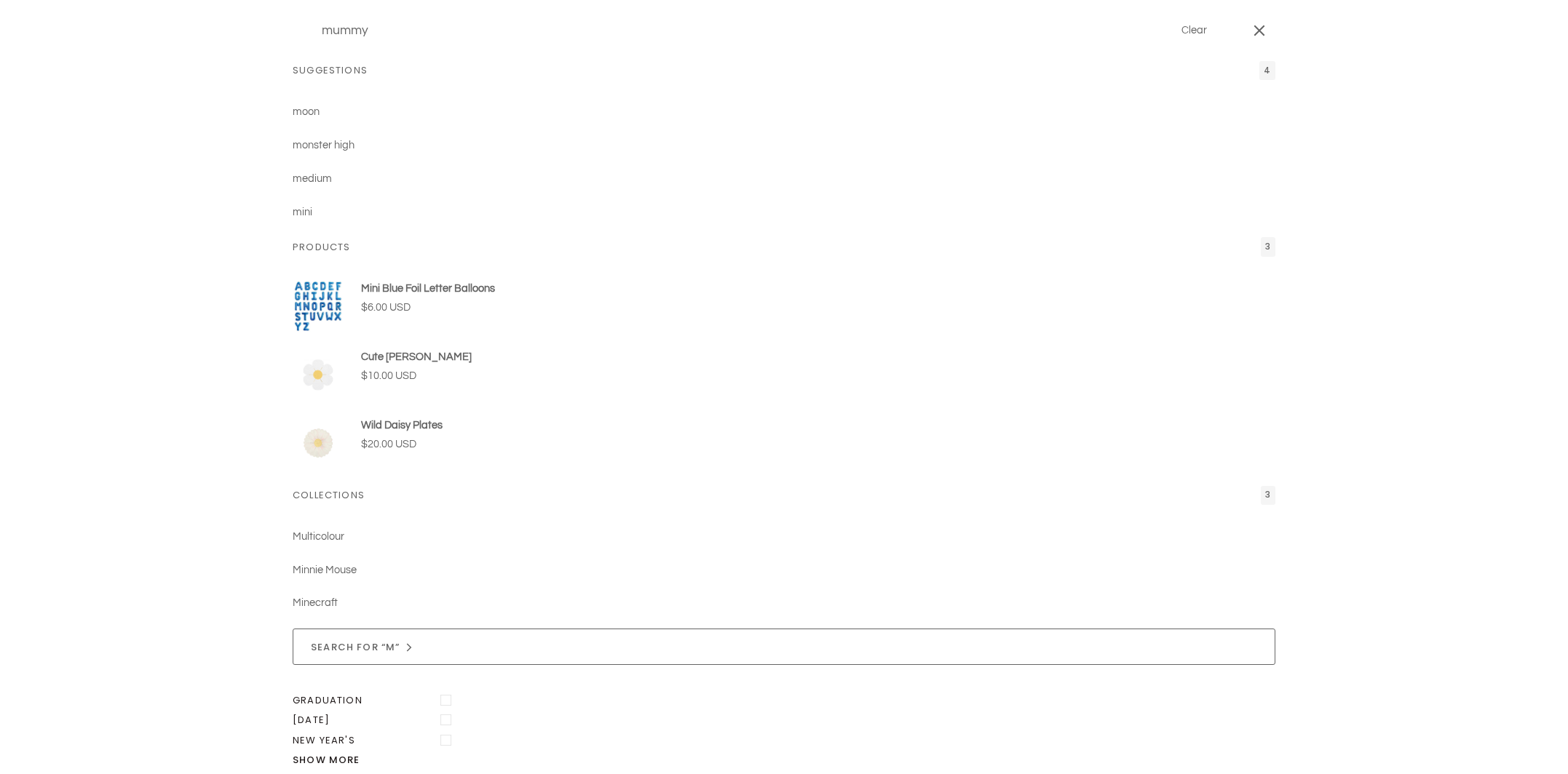
type input "mummy"
click at [292, 0] on button "Search" at bounding box center [303, 30] width 22 height 61
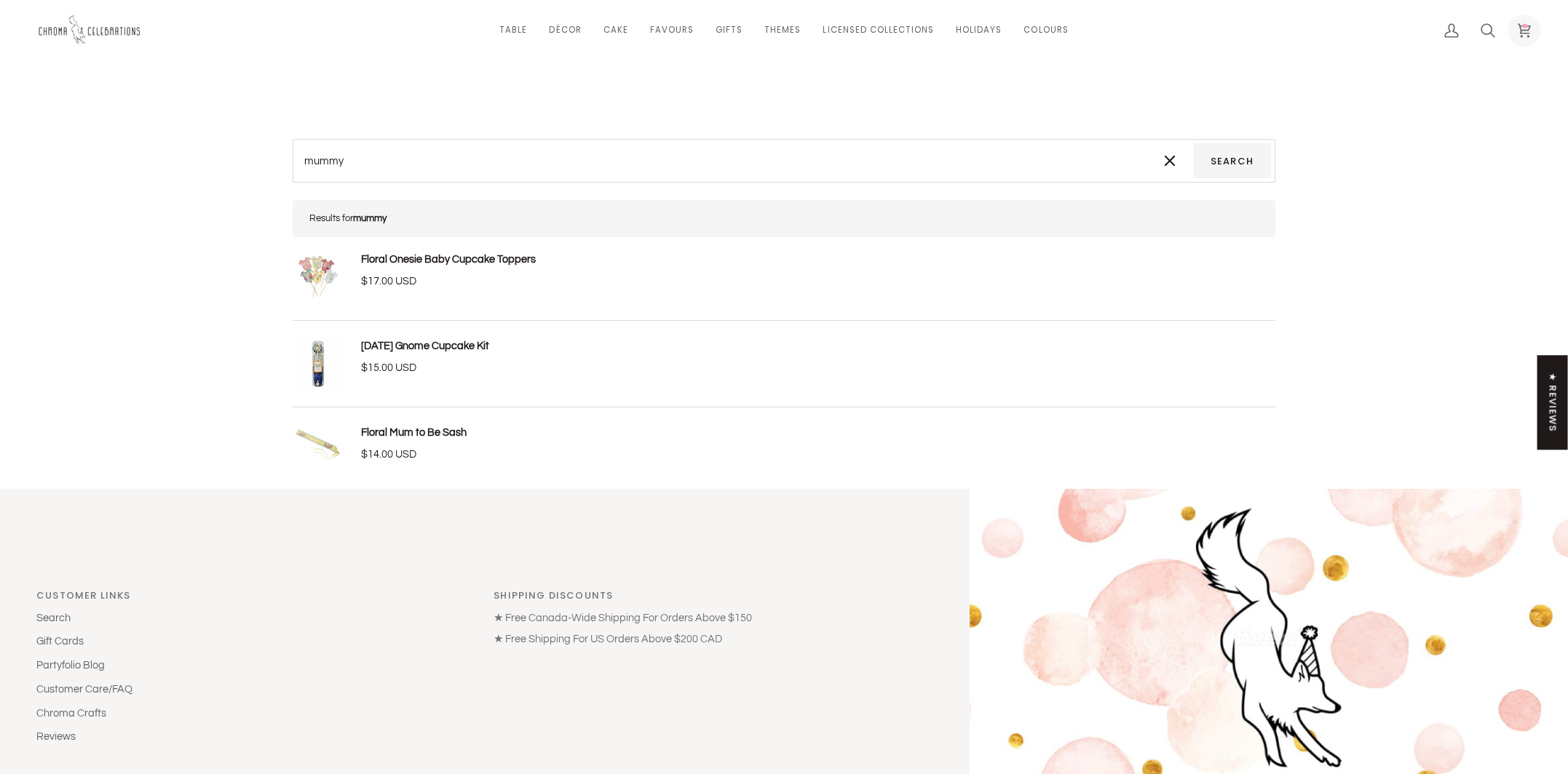
click at [1526, 27] on circle at bounding box center [1525, 26] width 5 height 5
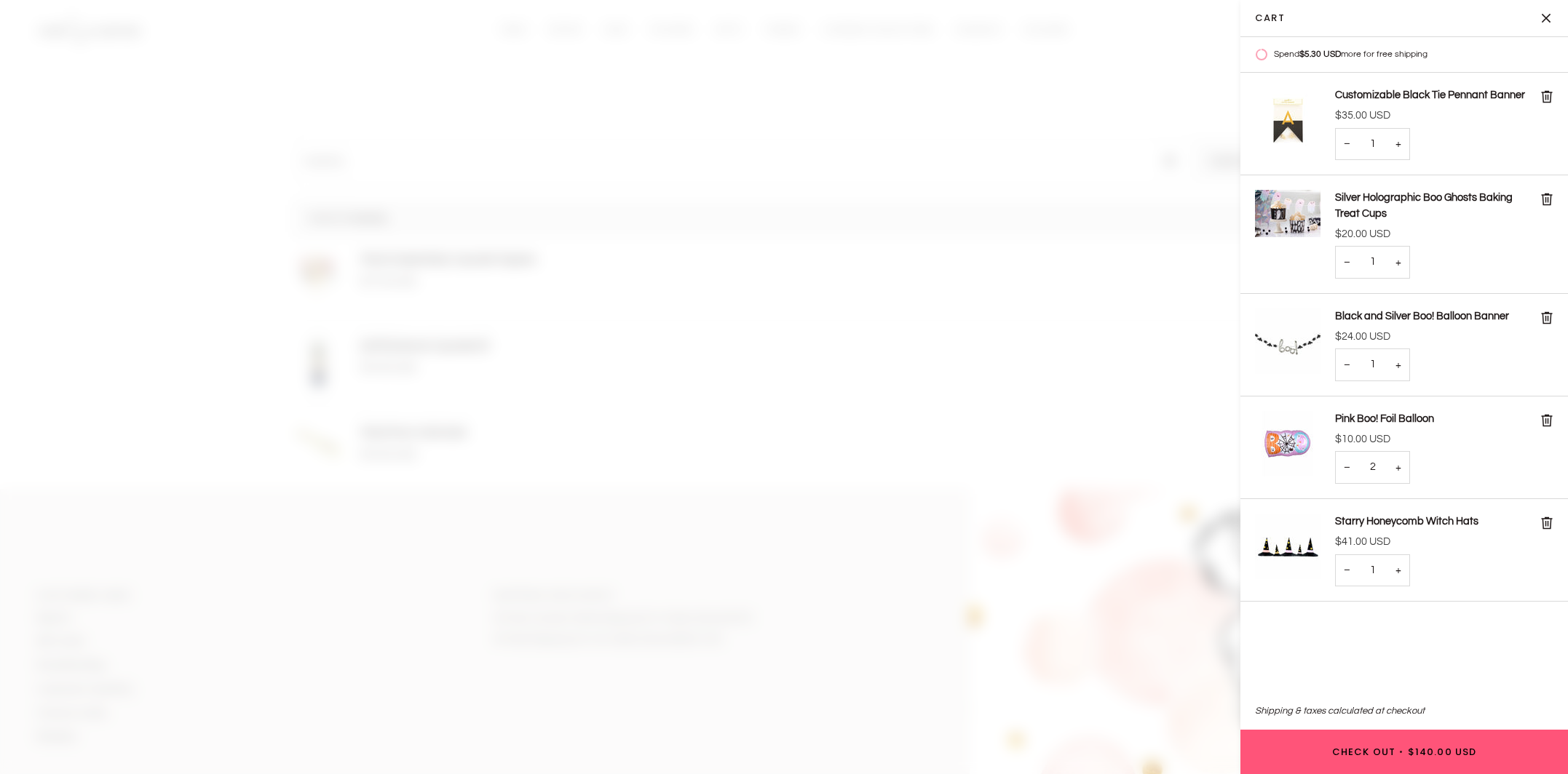
click at [1427, 756] on span "$140.00 USD" at bounding box center [1442, 751] width 69 height 9
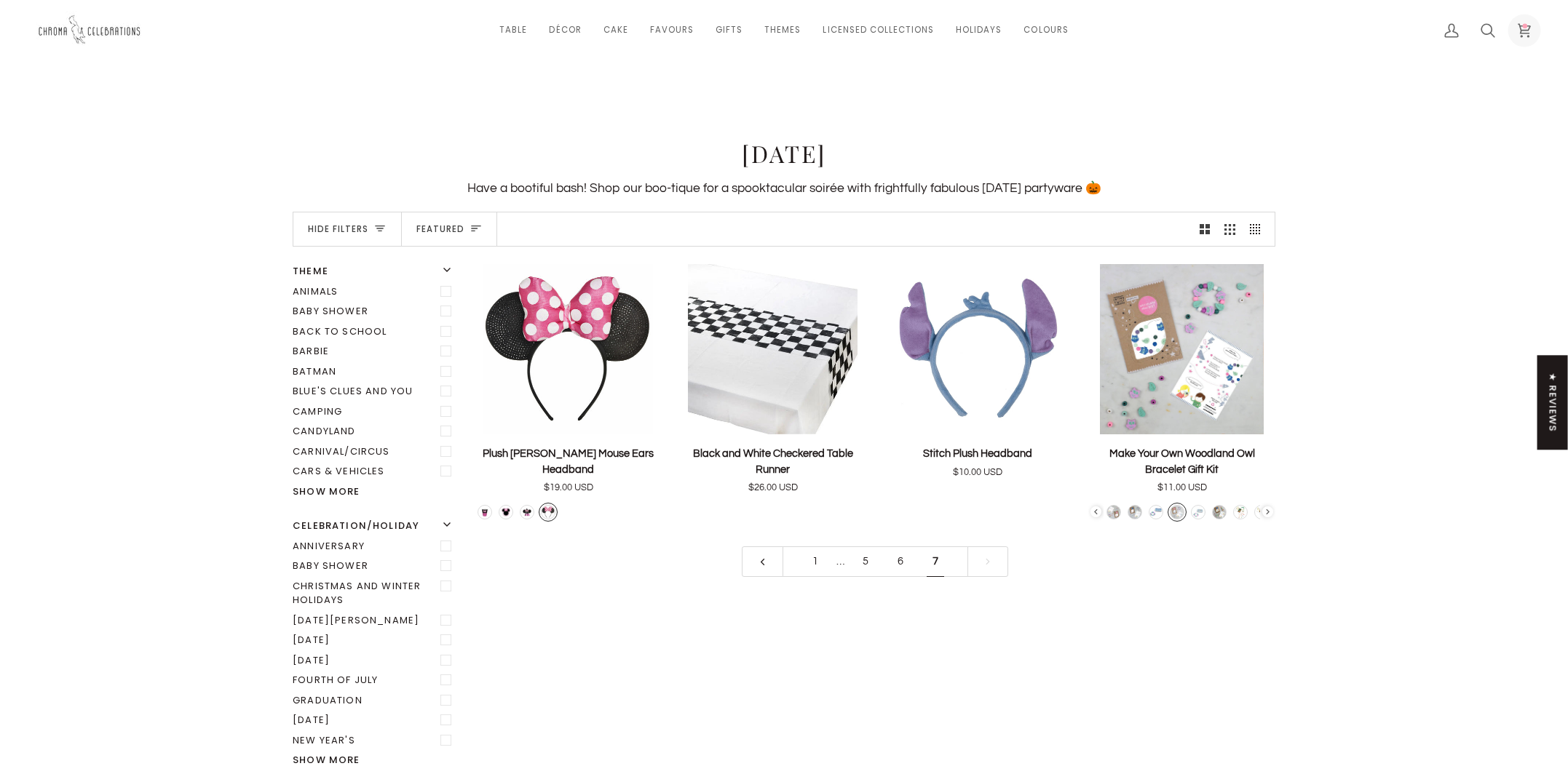
click at [1524, 28] on circle at bounding box center [1525, 26] width 5 height 5
